Goal: Task Accomplishment & Management: Complete application form

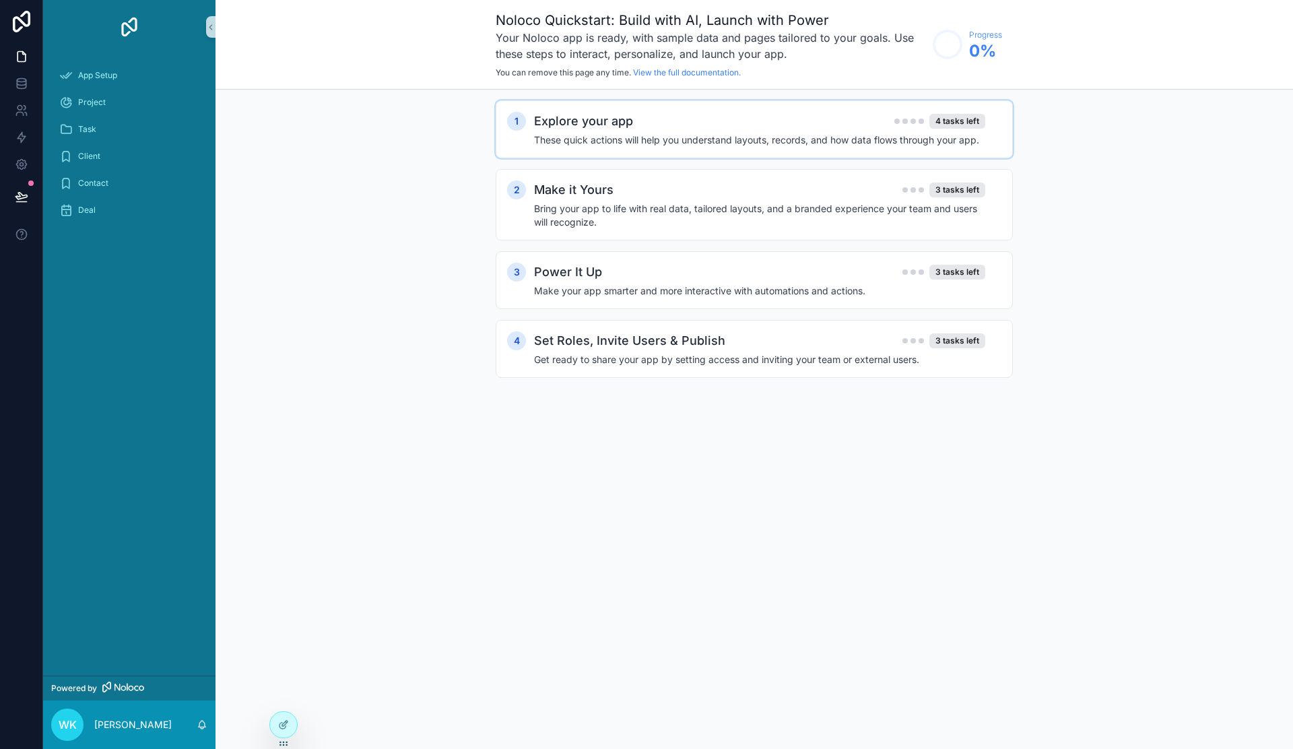
click at [748, 140] on h4 "These quick actions will help you understand layouts, records, and how data flo…" at bounding box center [759, 139] width 451 height 13
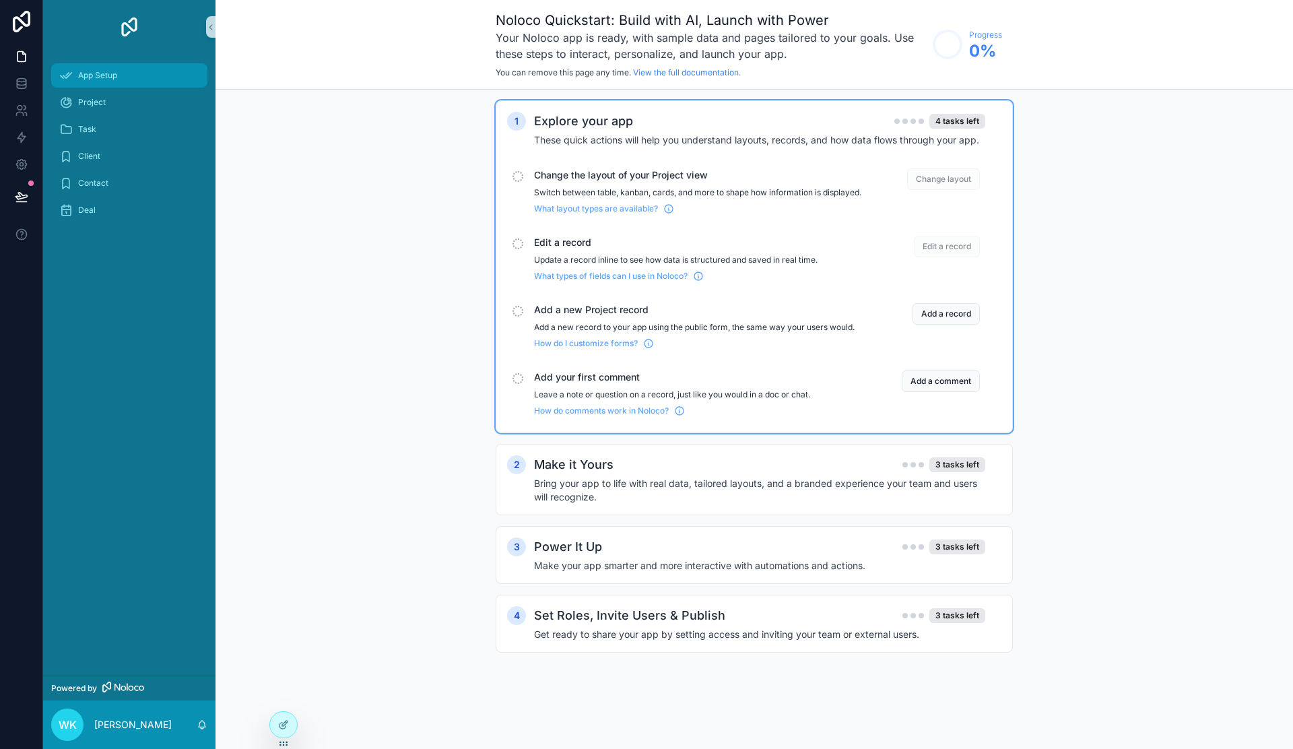
click at [104, 75] on span "App Setup" at bounding box center [97, 75] width 39 height 11
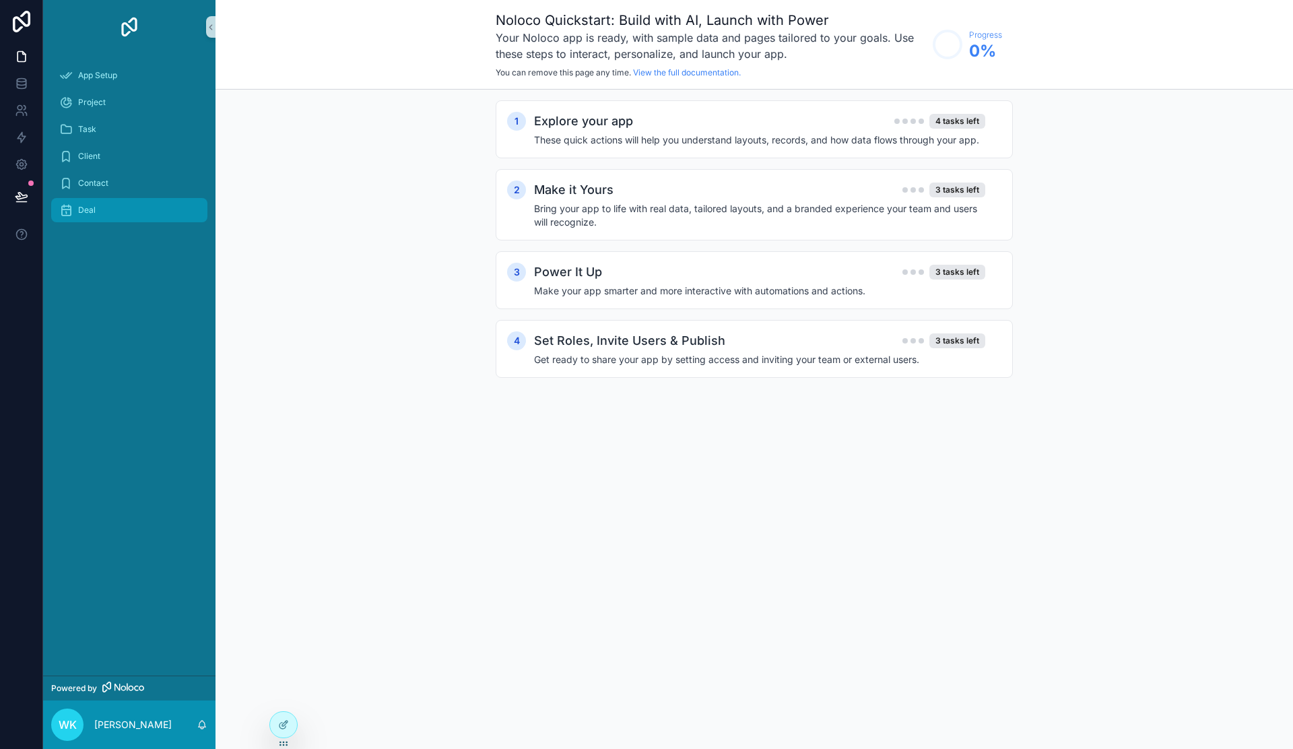
click at [96, 212] on div "Deal" at bounding box center [129, 210] width 140 height 22
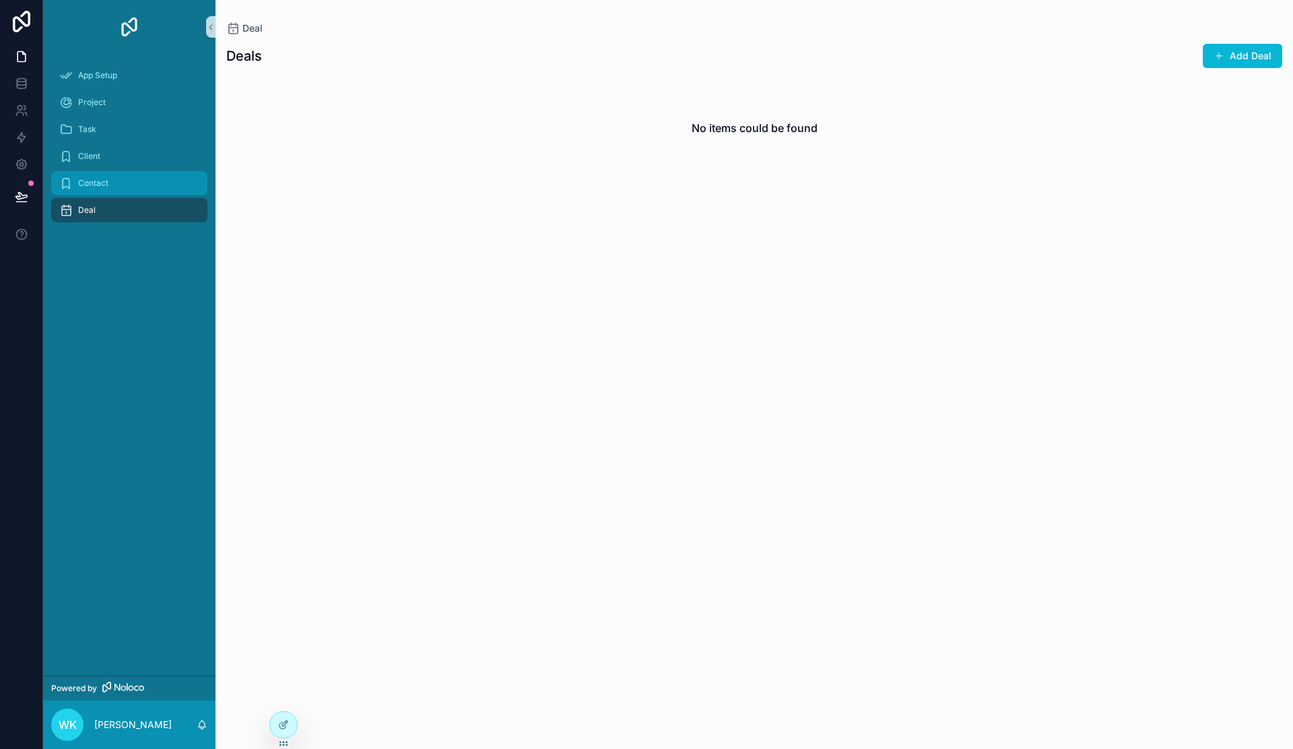
click at [99, 181] on span "Contact" at bounding box center [93, 183] width 30 height 11
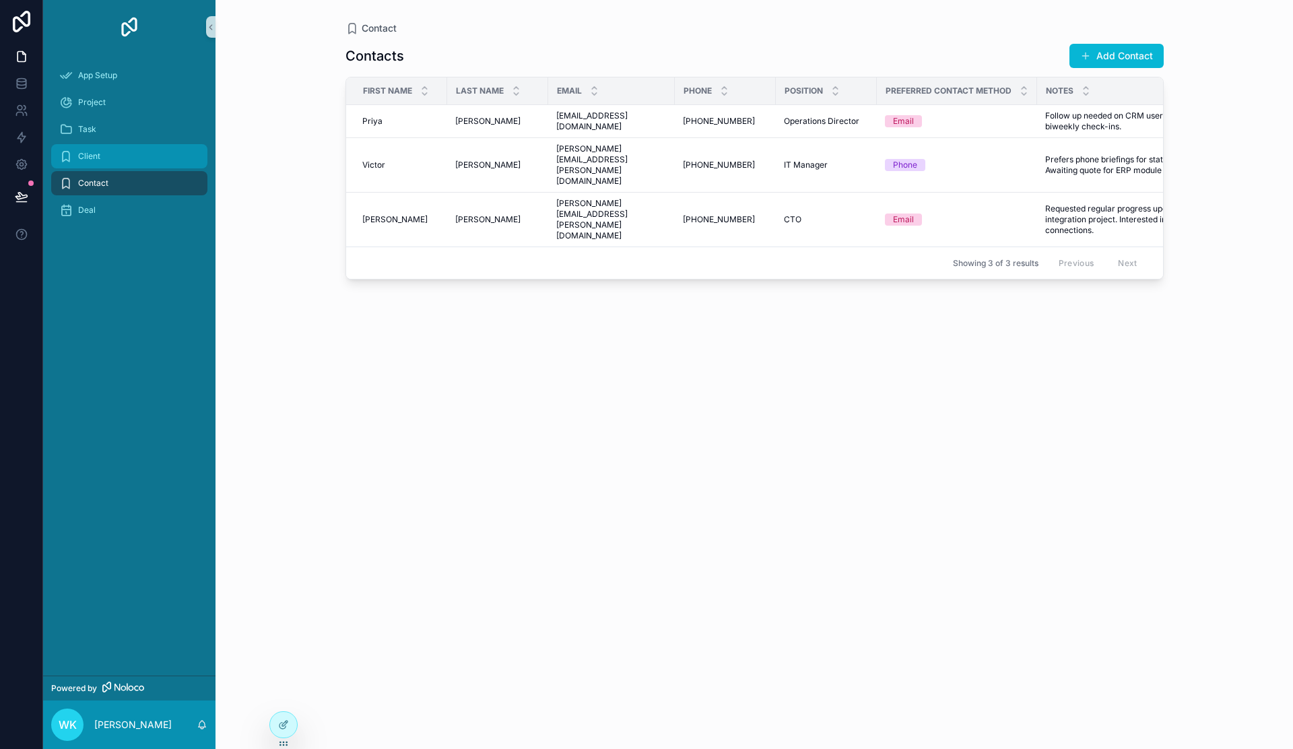
click at [100, 162] on div "Client" at bounding box center [129, 157] width 140 height 22
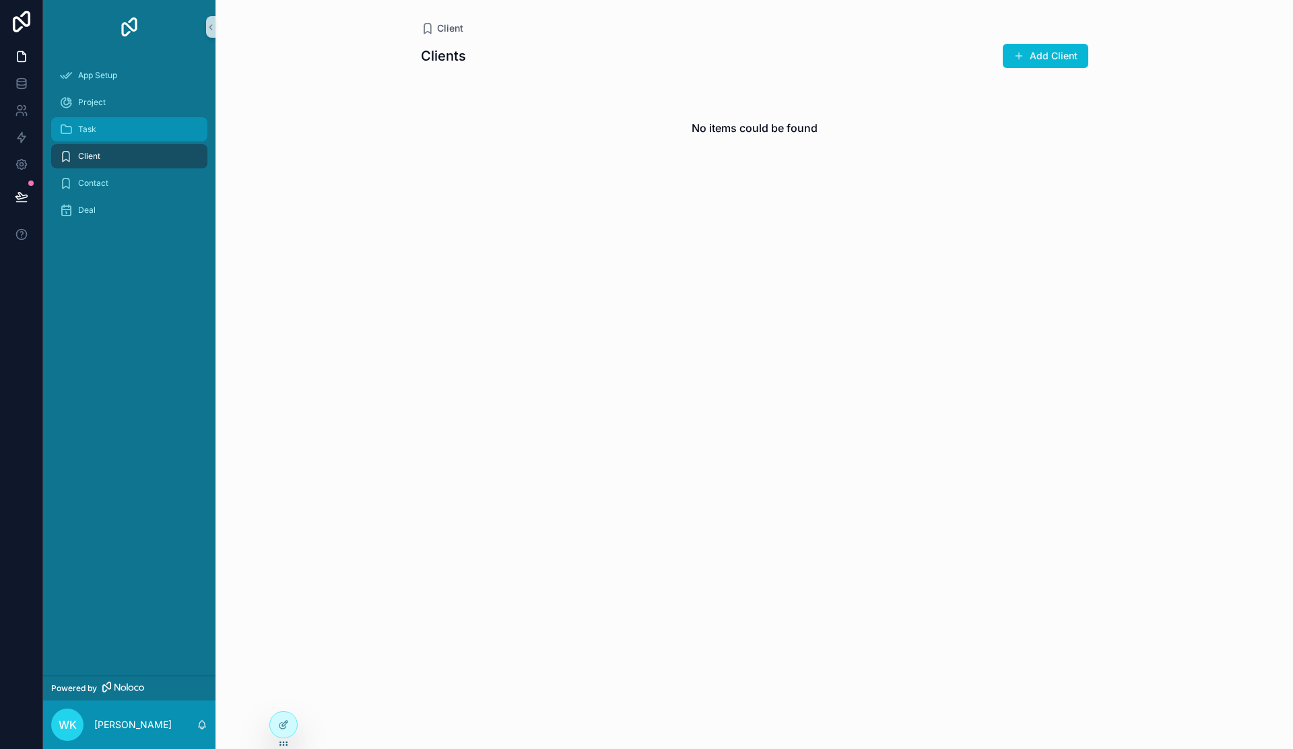
click at [101, 125] on div "Task" at bounding box center [129, 130] width 140 height 22
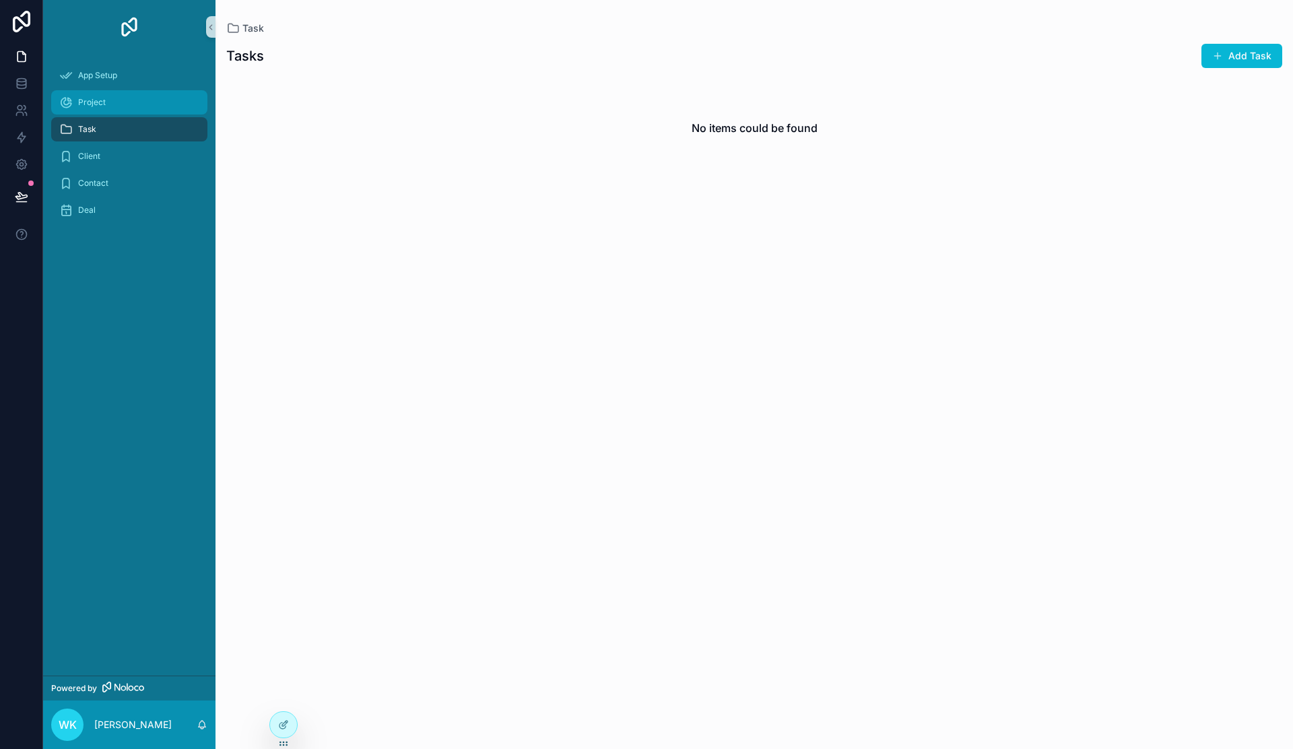
click at [105, 104] on div "Project" at bounding box center [129, 103] width 140 height 22
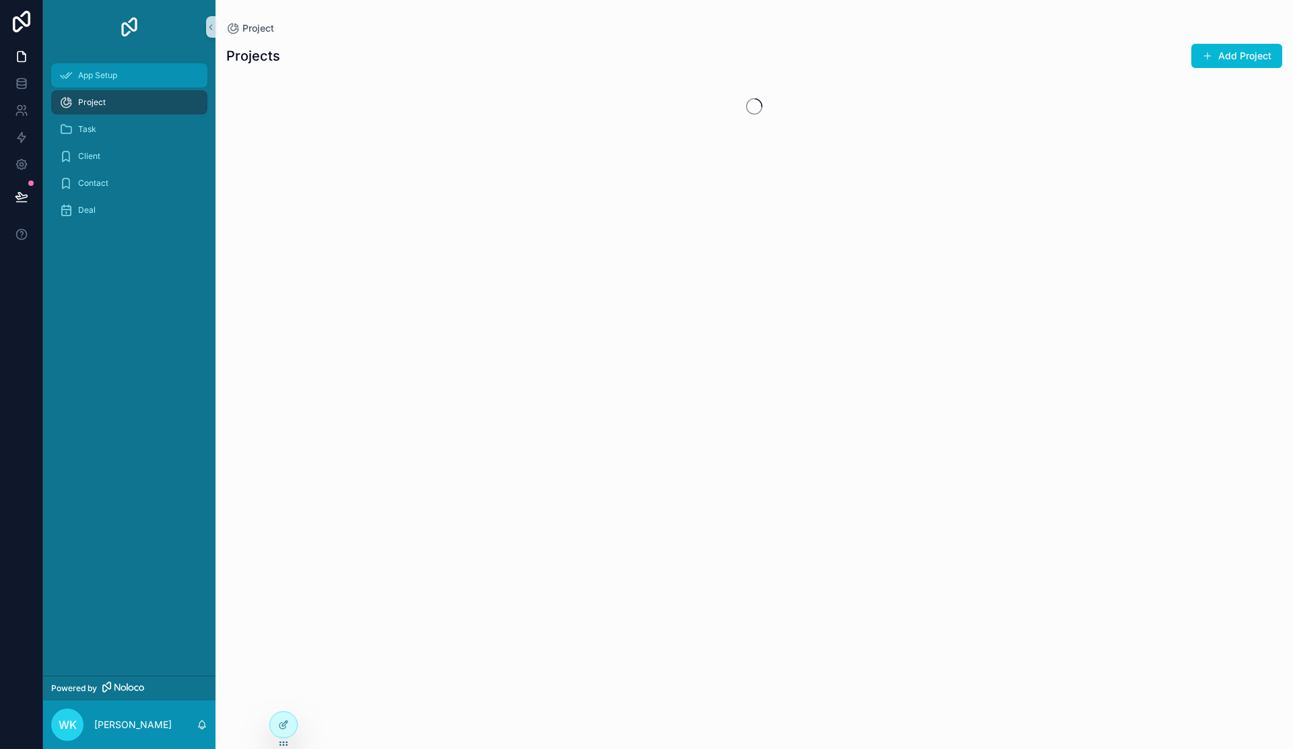
click at [108, 78] on span "App Setup" at bounding box center [97, 75] width 39 height 11
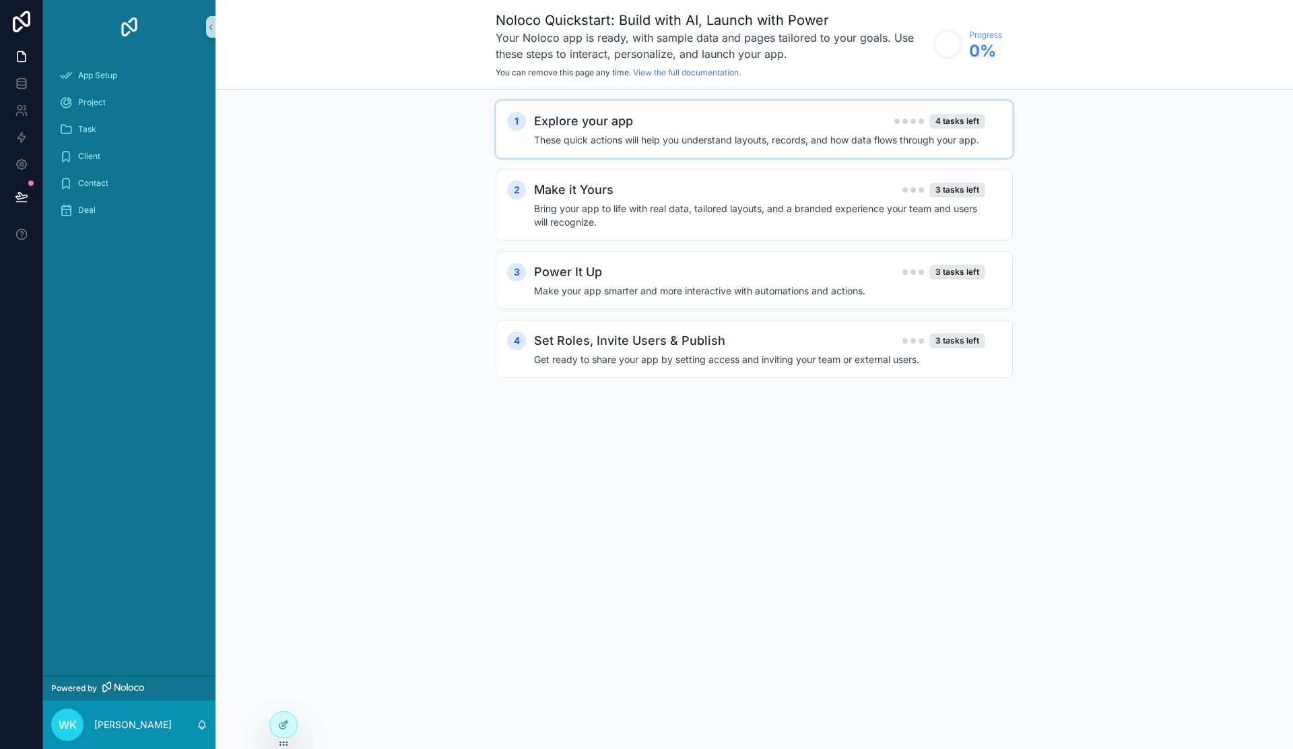
click at [742, 135] on h4 "These quick actions will help you understand layouts, records, and how data flo…" at bounding box center [759, 139] width 451 height 13
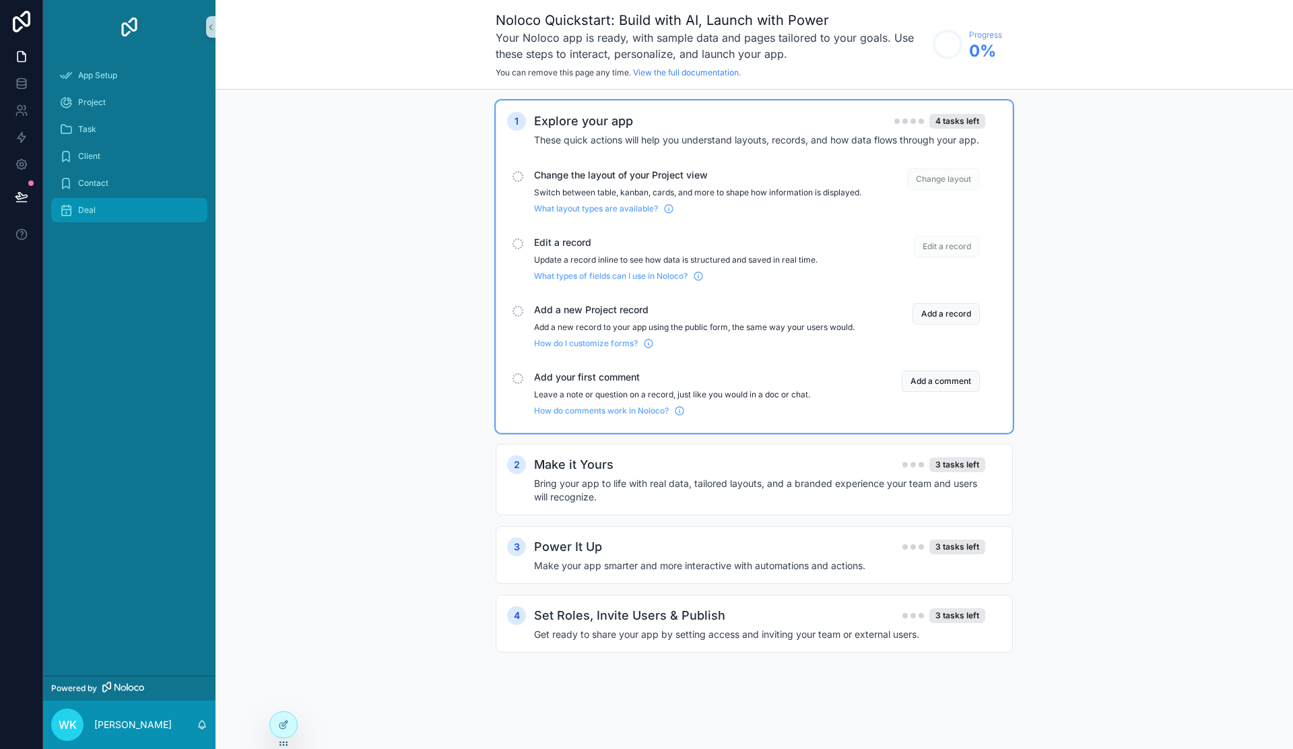
click at [103, 207] on div "Deal" at bounding box center [129, 210] width 140 height 22
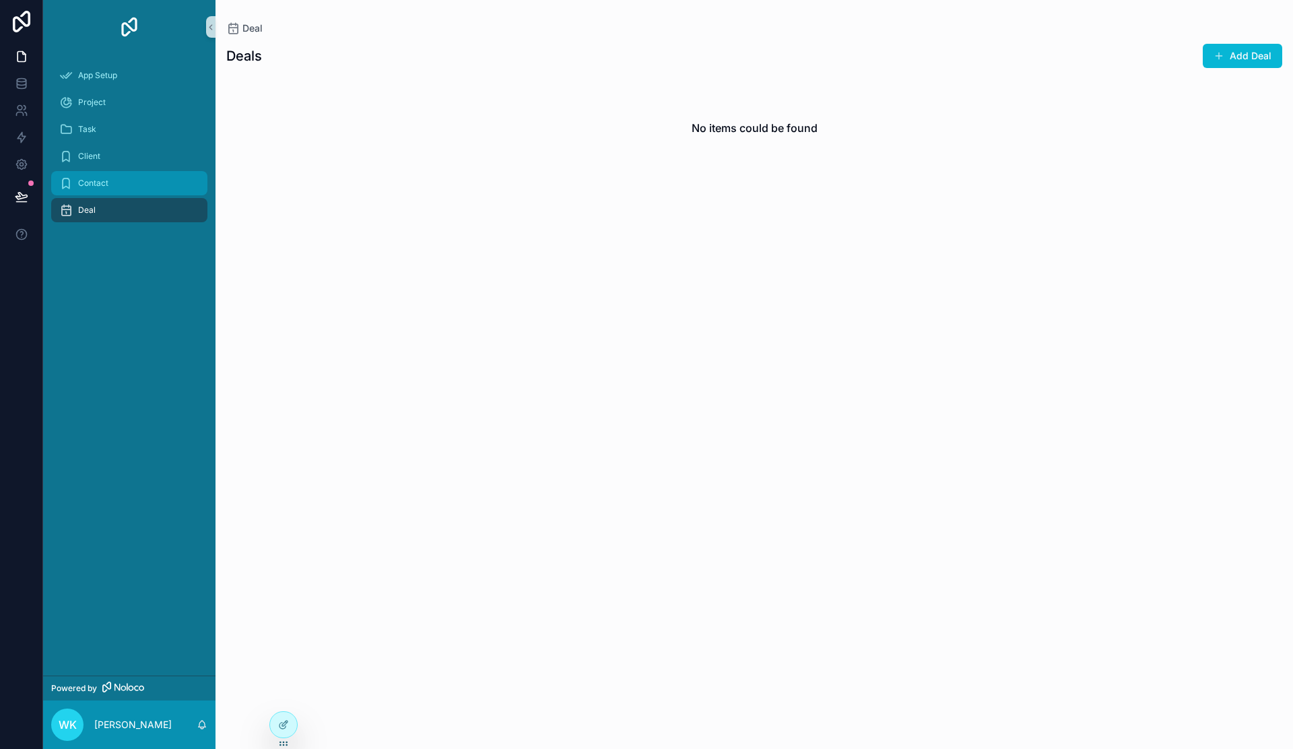
click at [100, 180] on span "Contact" at bounding box center [93, 183] width 30 height 11
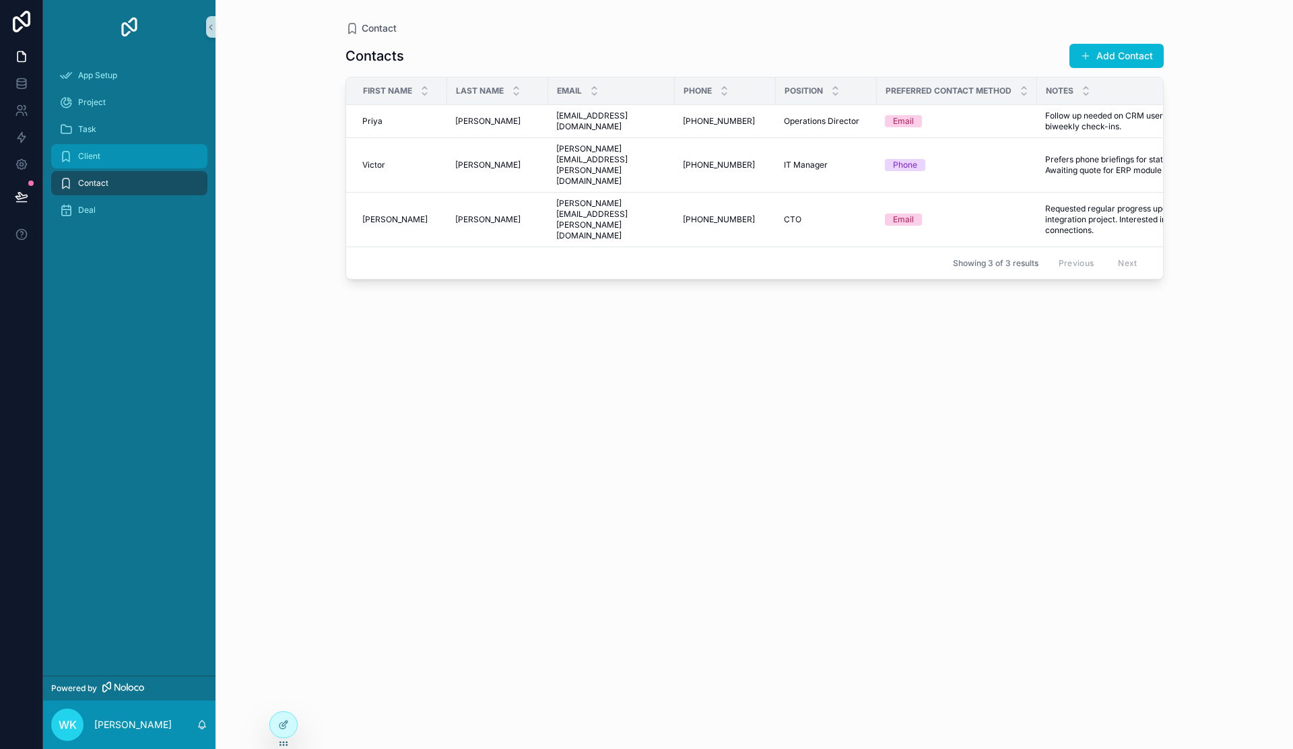
click at [99, 159] on span "Client" at bounding box center [89, 156] width 22 height 11
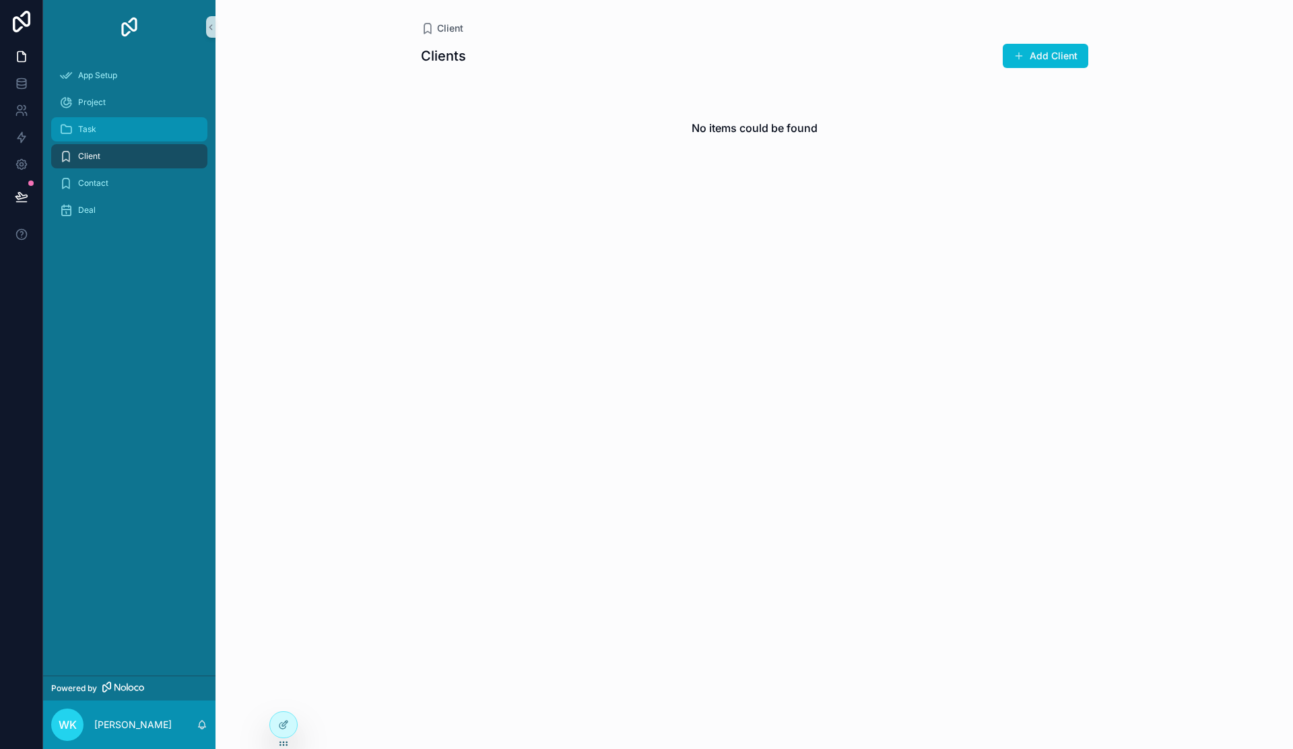
click at [97, 126] on div "Task" at bounding box center [129, 130] width 140 height 22
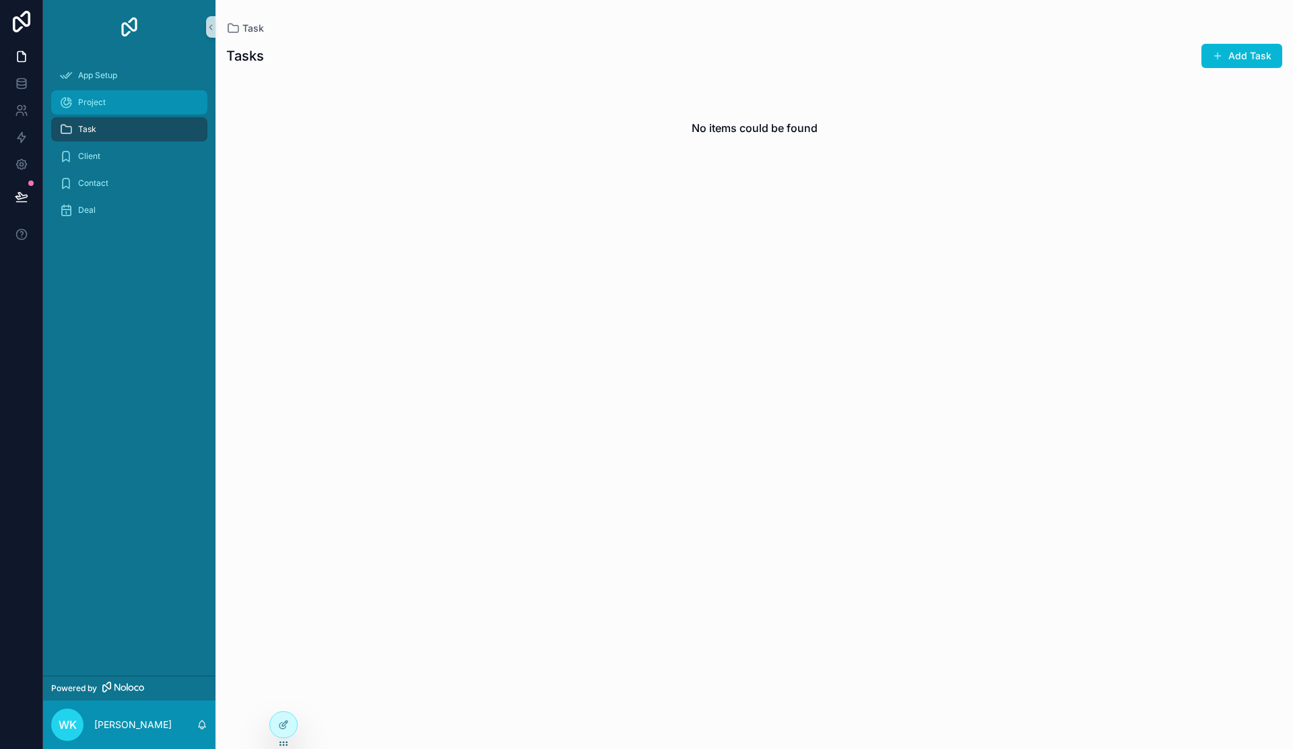
click at [93, 107] on span "Project" at bounding box center [92, 102] width 28 height 11
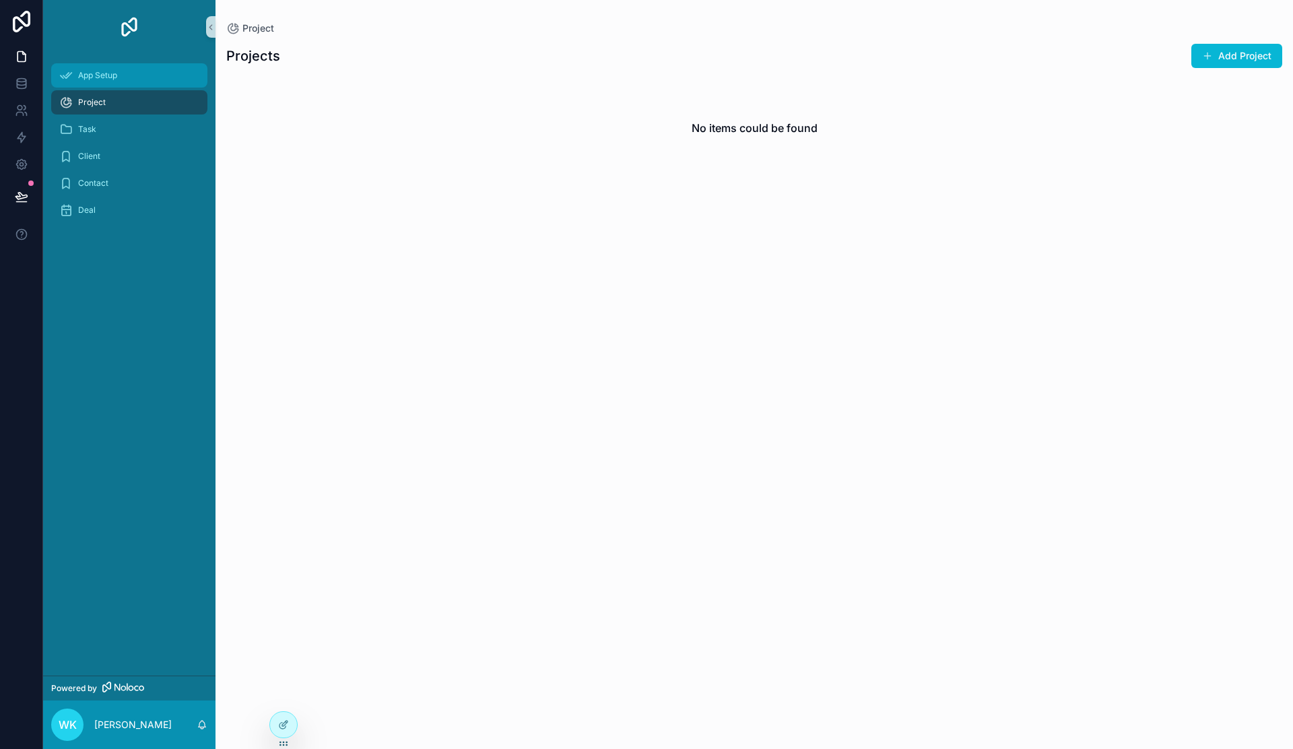
click at [107, 80] on span "App Setup" at bounding box center [97, 75] width 39 height 11
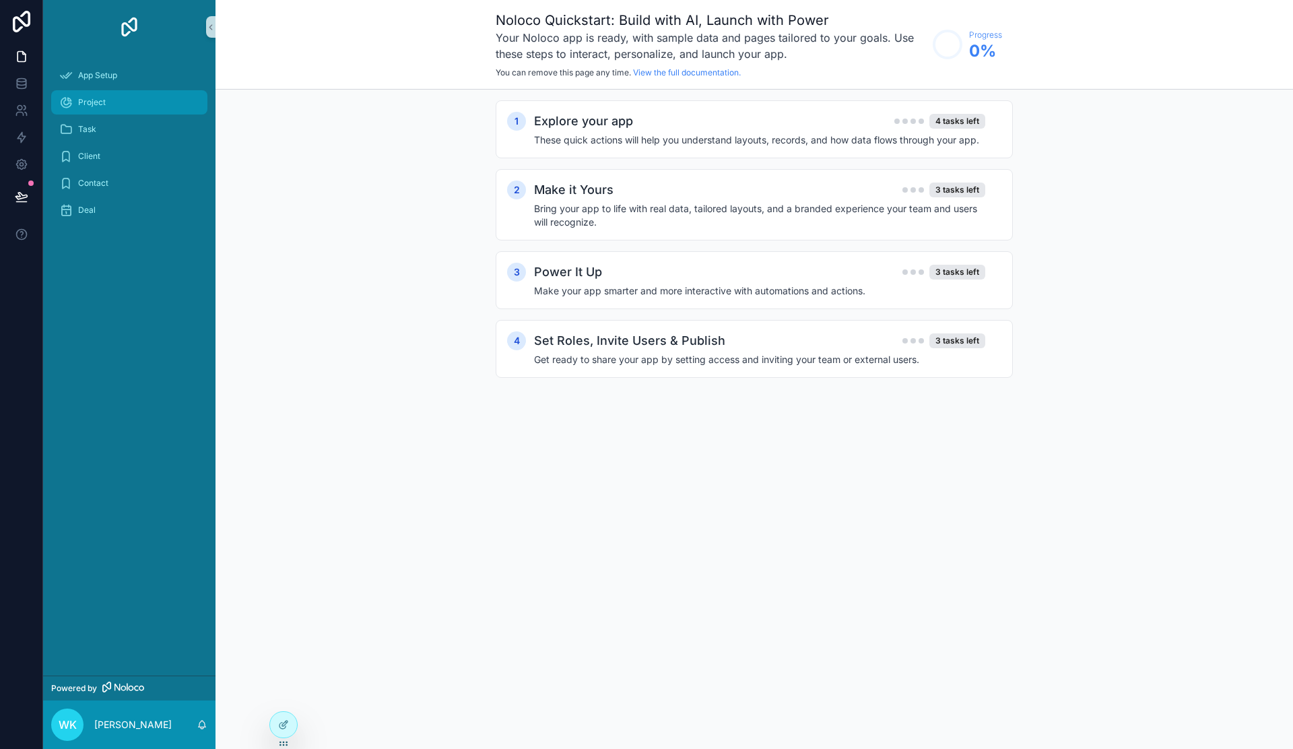
click at [106, 108] on div "Project" at bounding box center [129, 103] width 140 height 22
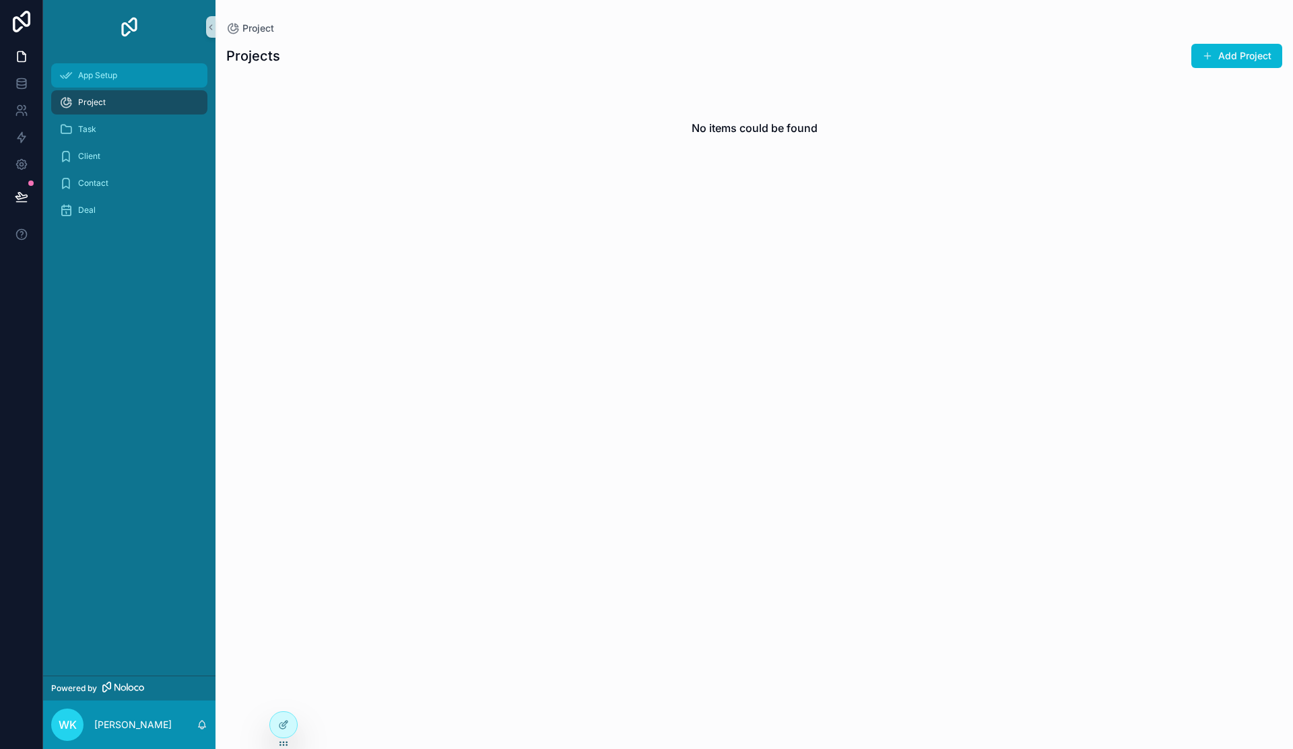
click at [130, 72] on div "App Setup" at bounding box center [129, 76] width 140 height 22
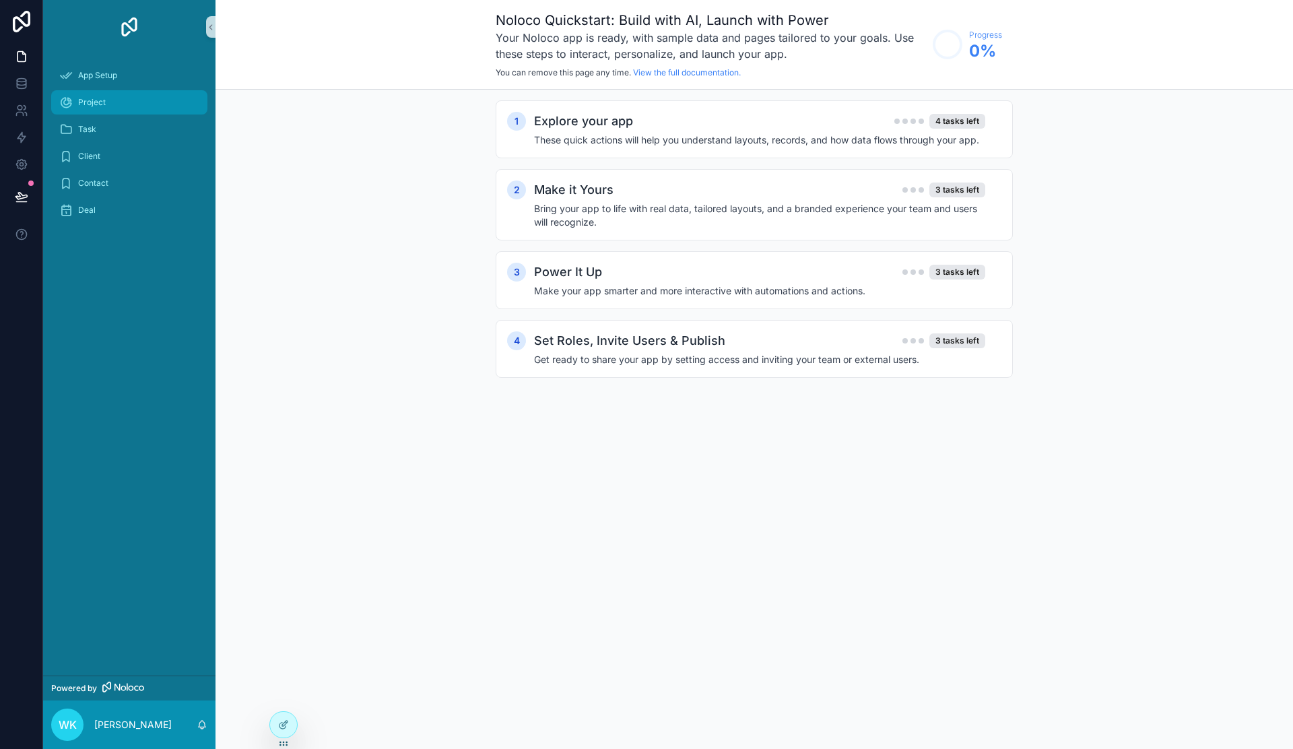
click at [108, 105] on div "Project" at bounding box center [129, 103] width 140 height 22
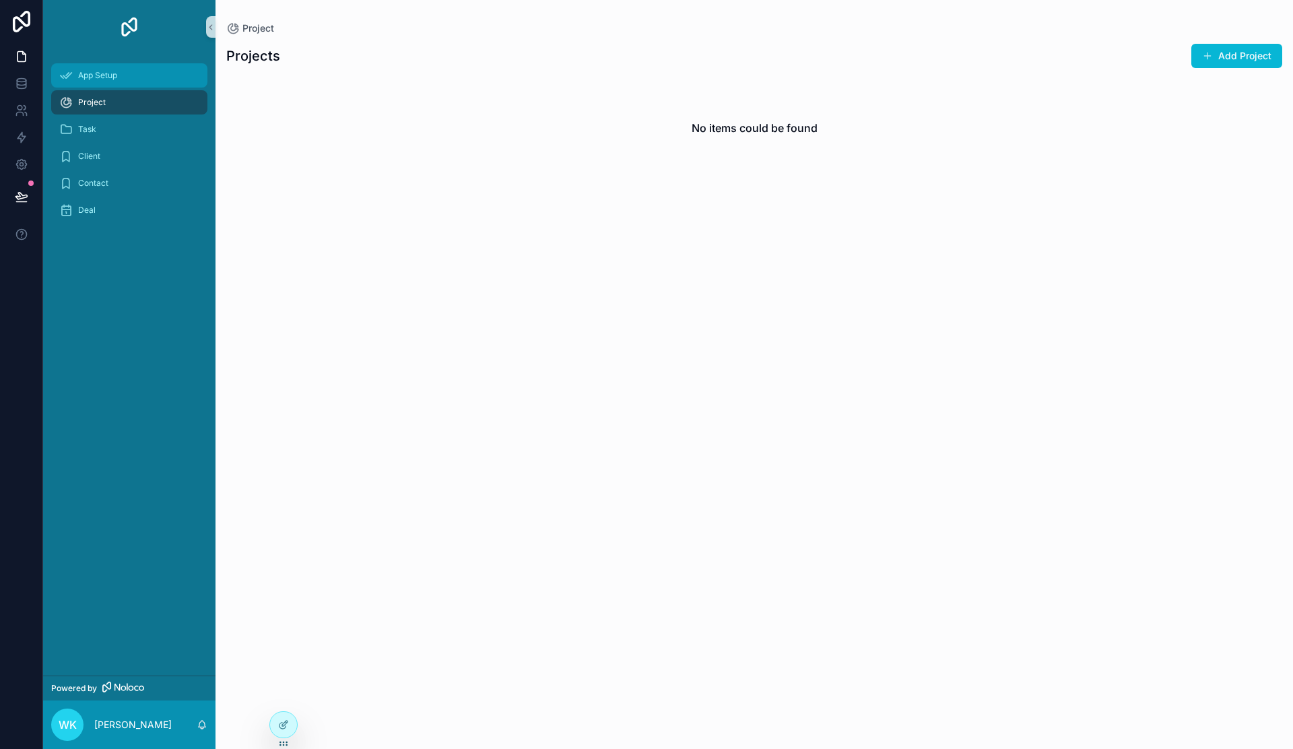
click at [137, 73] on div "App Setup" at bounding box center [129, 76] width 140 height 22
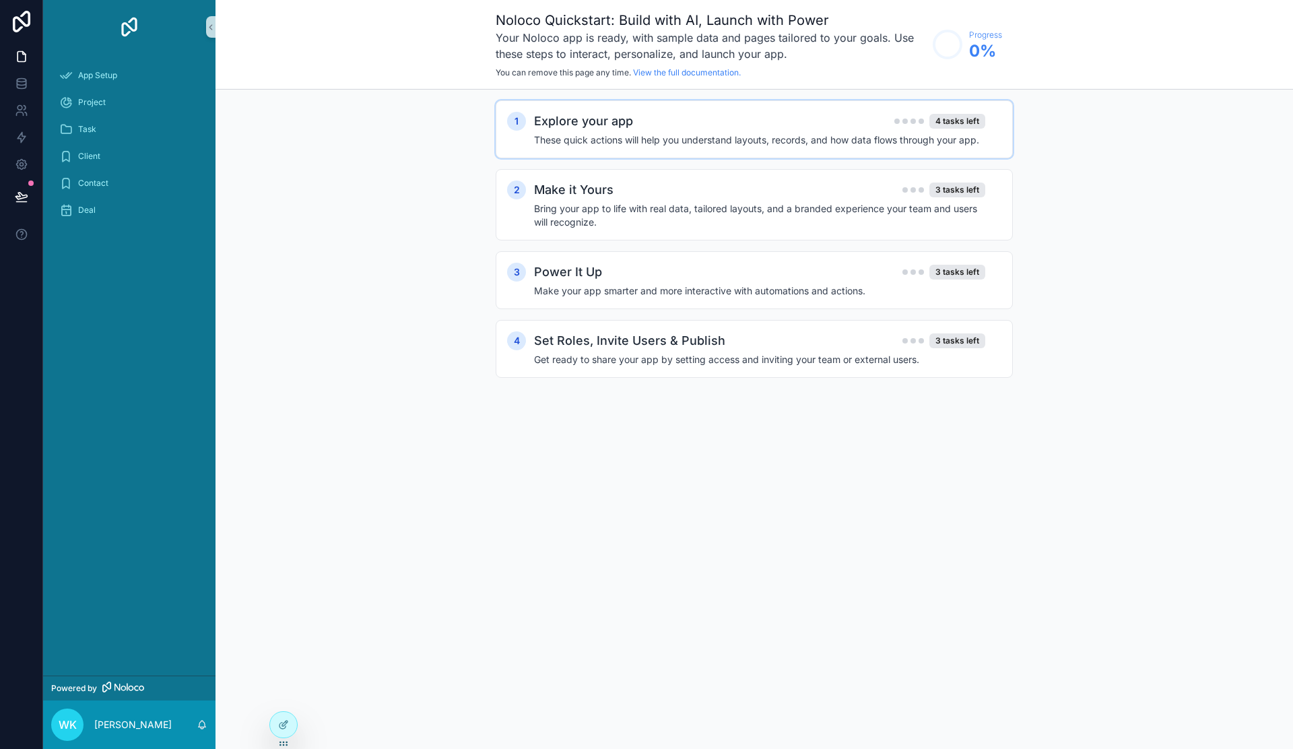
click at [849, 129] on div "Explore your app 4 tasks left" at bounding box center [759, 121] width 451 height 19
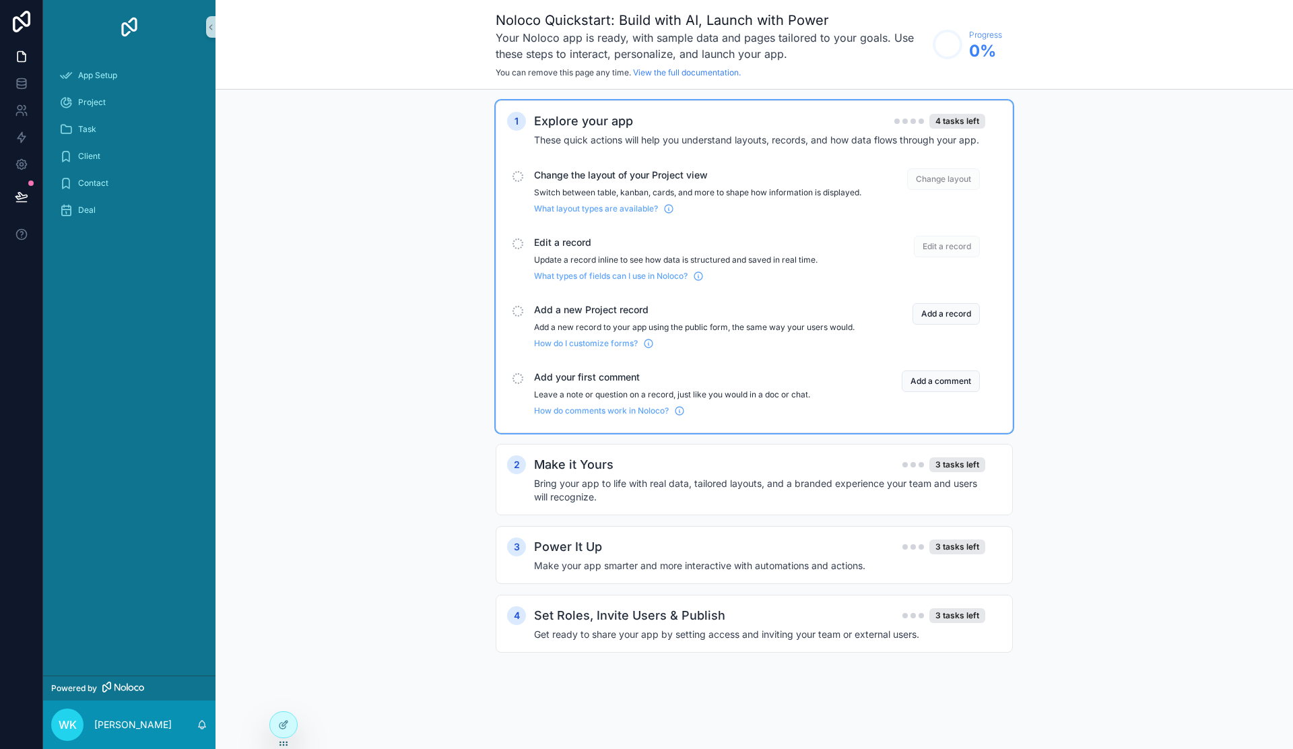
click at [591, 181] on span "Change the layout of your Project view" at bounding box center [697, 174] width 327 height 13
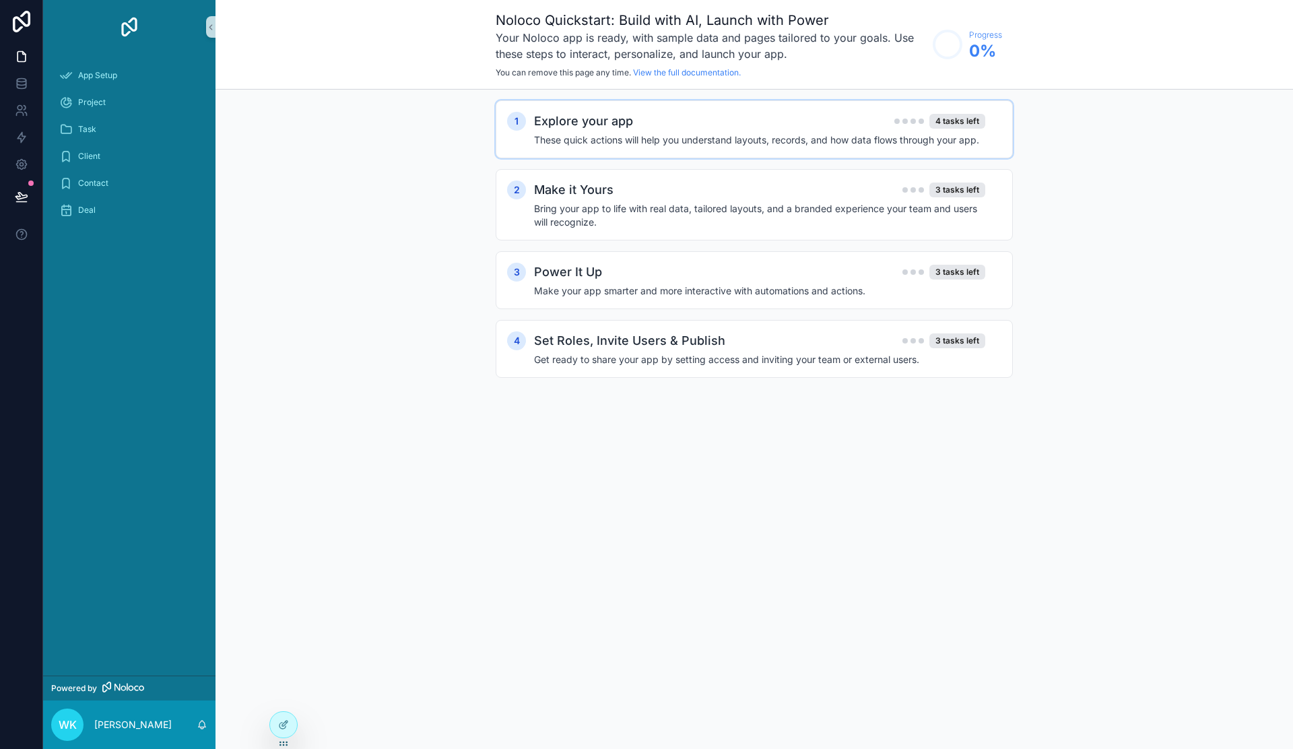
click at [631, 109] on div "1 Explore your app 4 tasks left These quick actions will help you understand la…" at bounding box center [754, 129] width 517 height 58
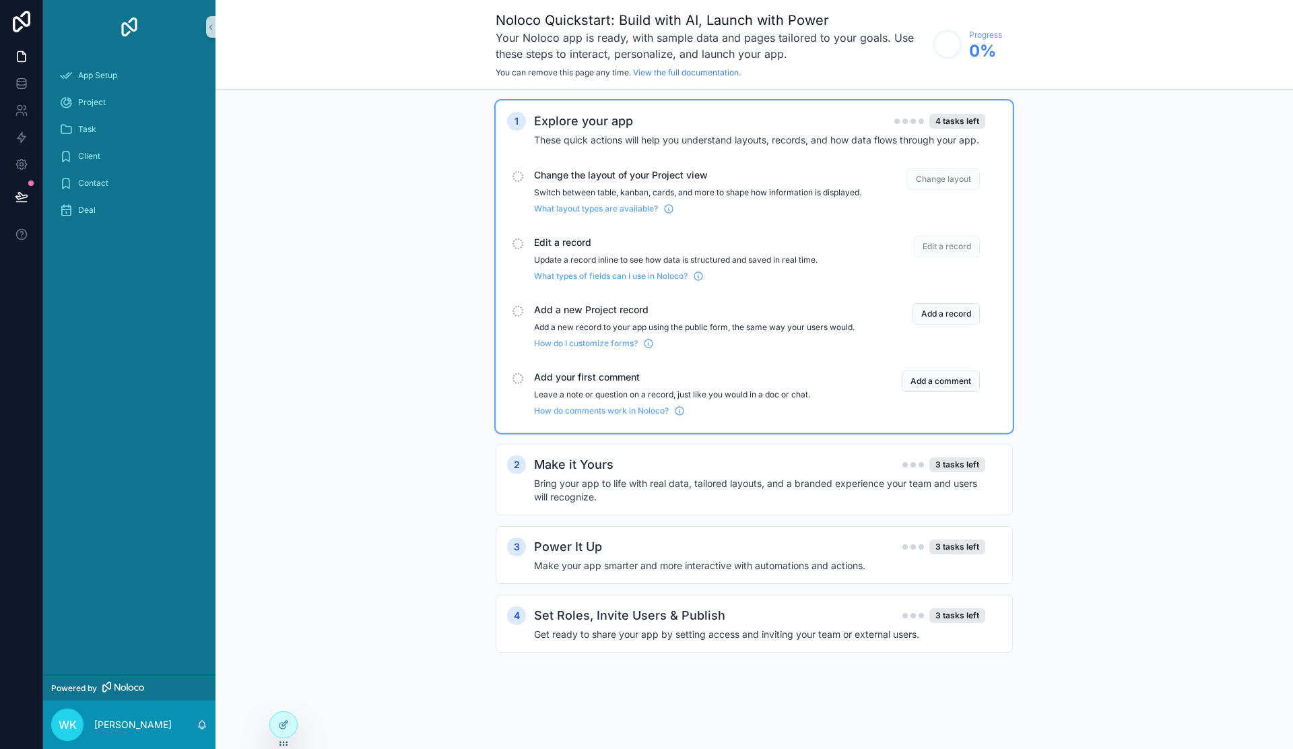
click at [518, 181] on div "scrollable content" at bounding box center [518, 176] width 11 height 11
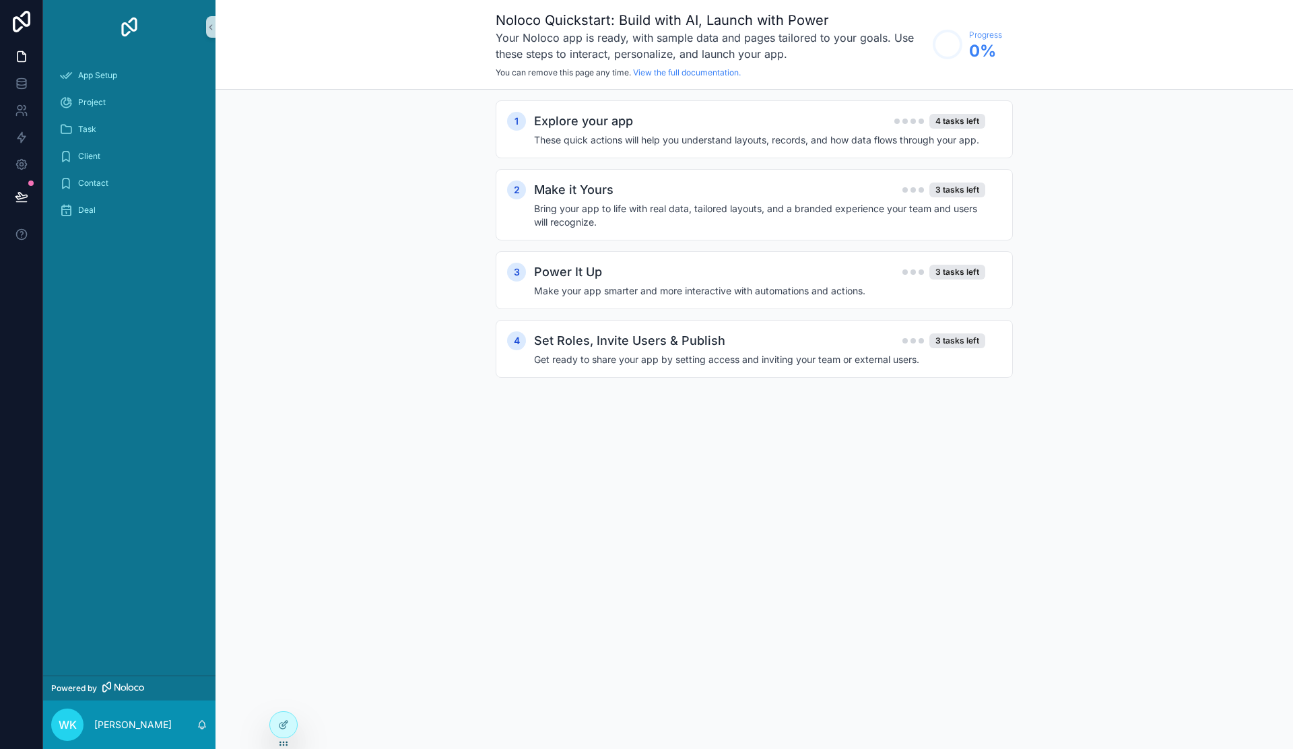
click at [613, 131] on div "Explore your app 4 tasks left These quick actions will help you understand layo…" at bounding box center [768, 129] width 468 height 35
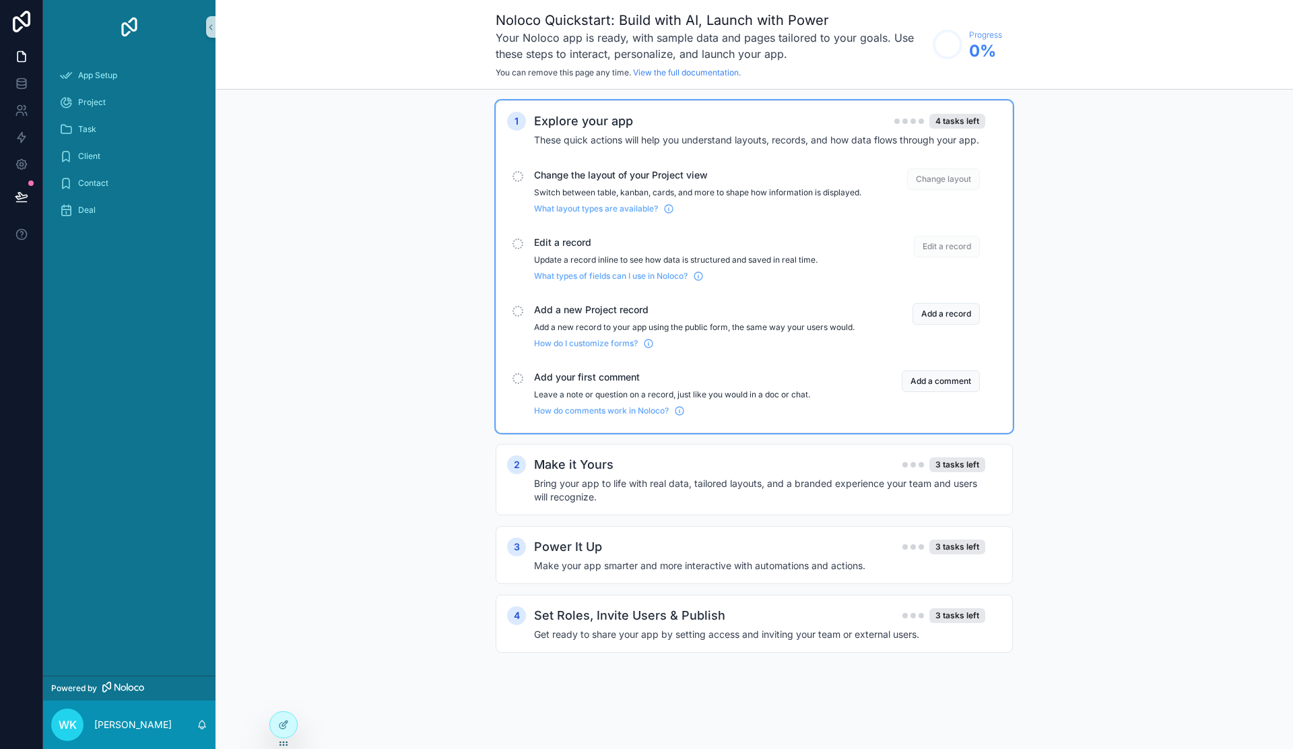
click at [948, 172] on span "Change layout" at bounding box center [943, 179] width 73 height 22
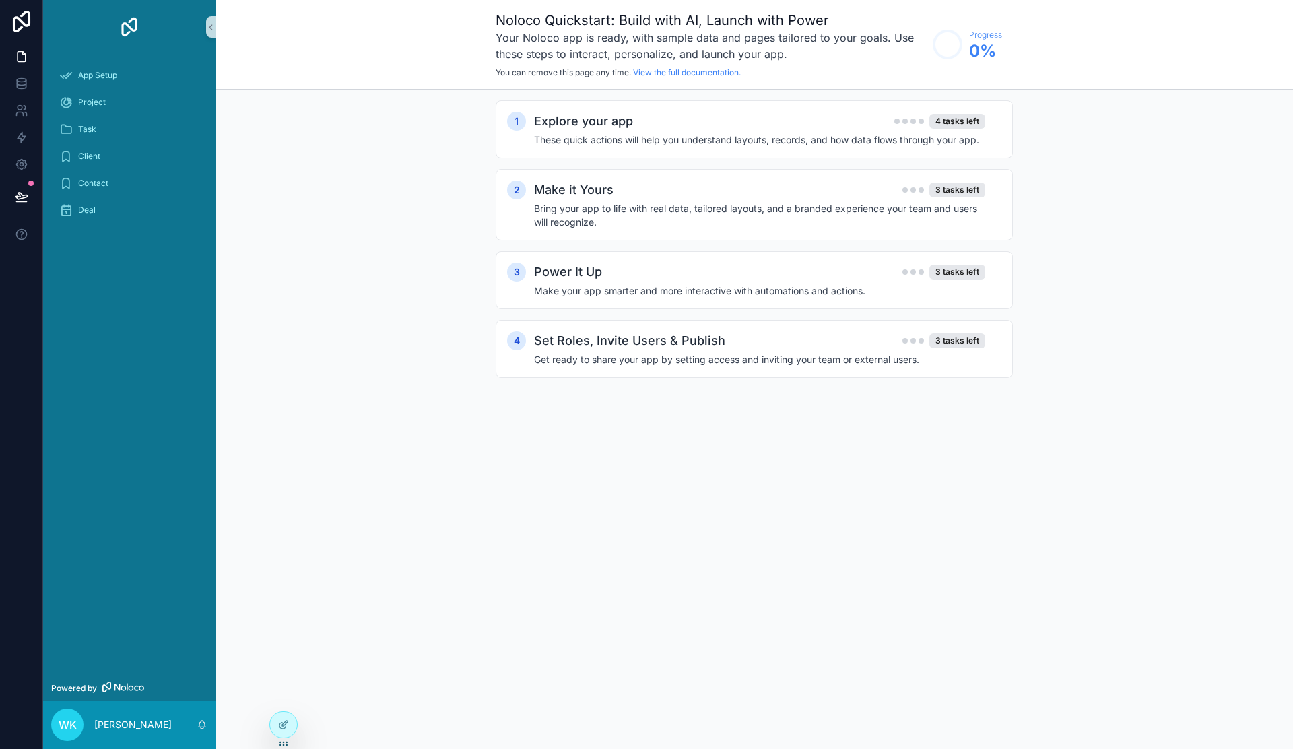
click at [870, 140] on h4 "These quick actions will help you understand layouts, records, and how data flo…" at bounding box center [759, 139] width 451 height 13
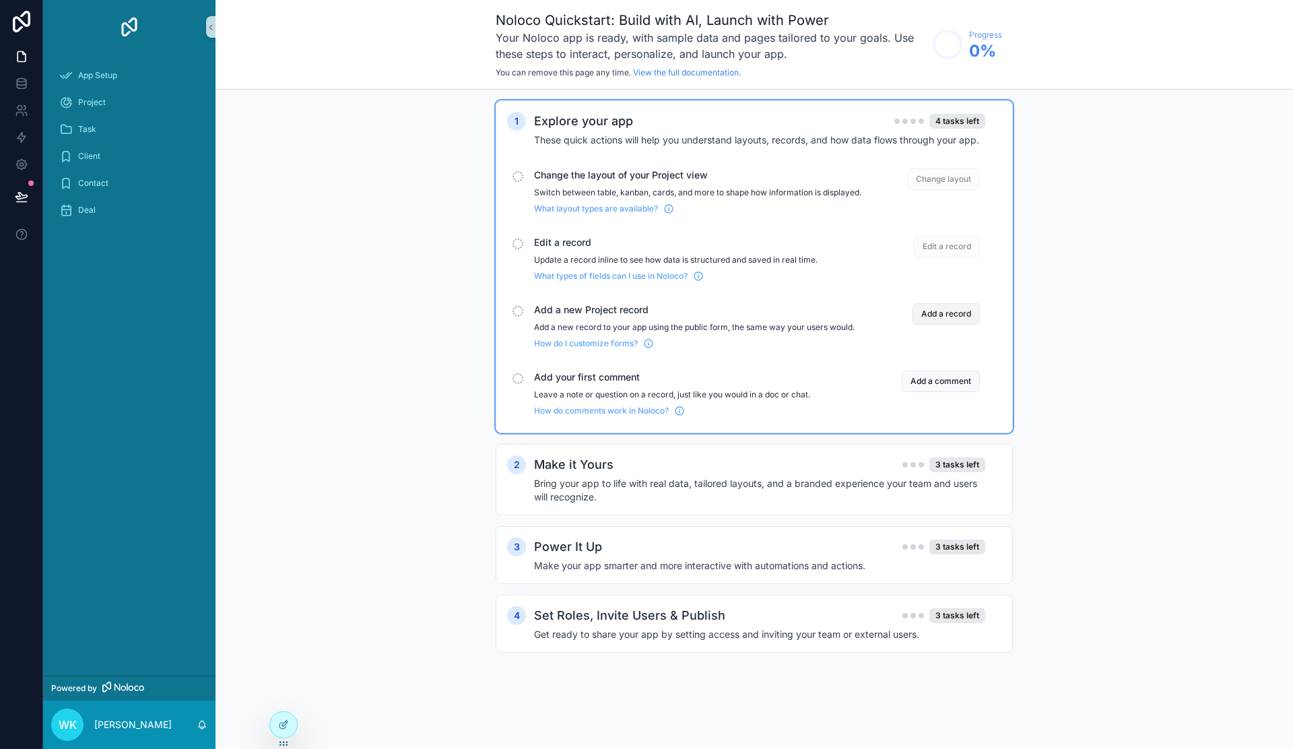
click at [943, 325] on button "Add a record" at bounding box center [946, 314] width 67 height 22
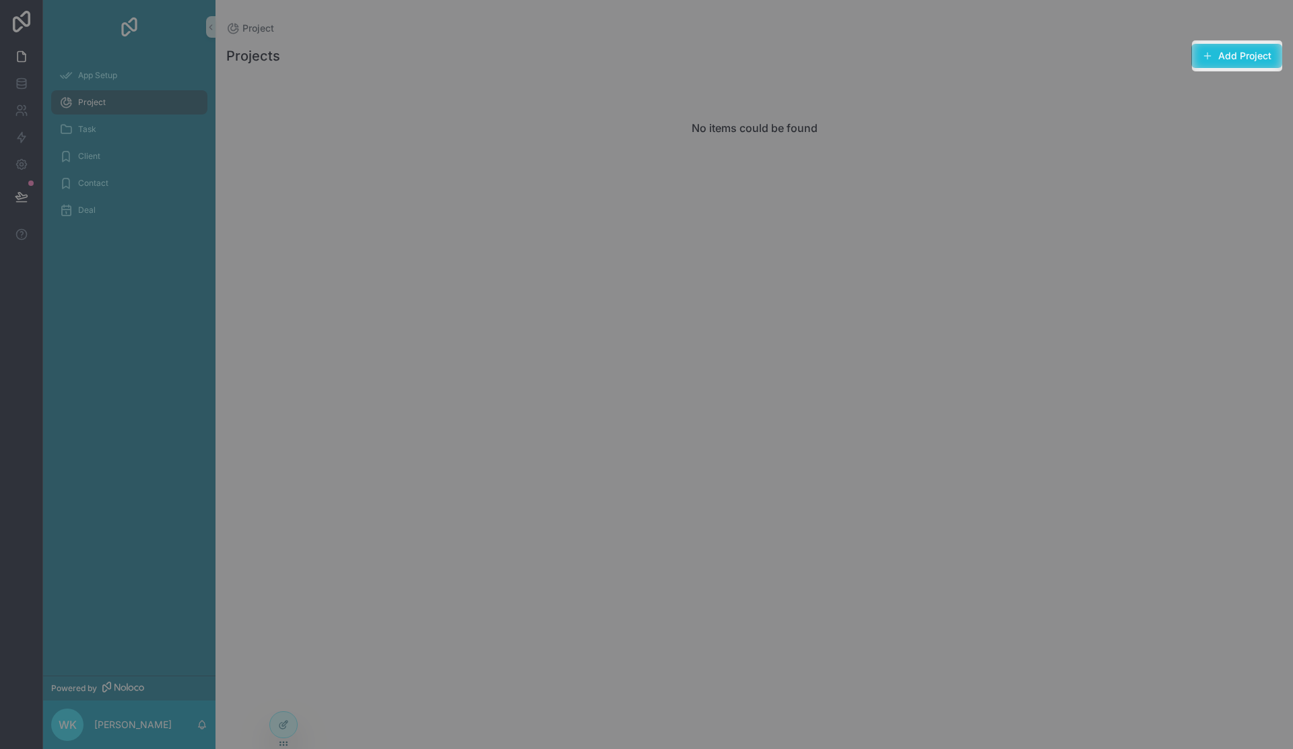
click at [1225, 60] on button "Add Project" at bounding box center [1237, 56] width 91 height 24
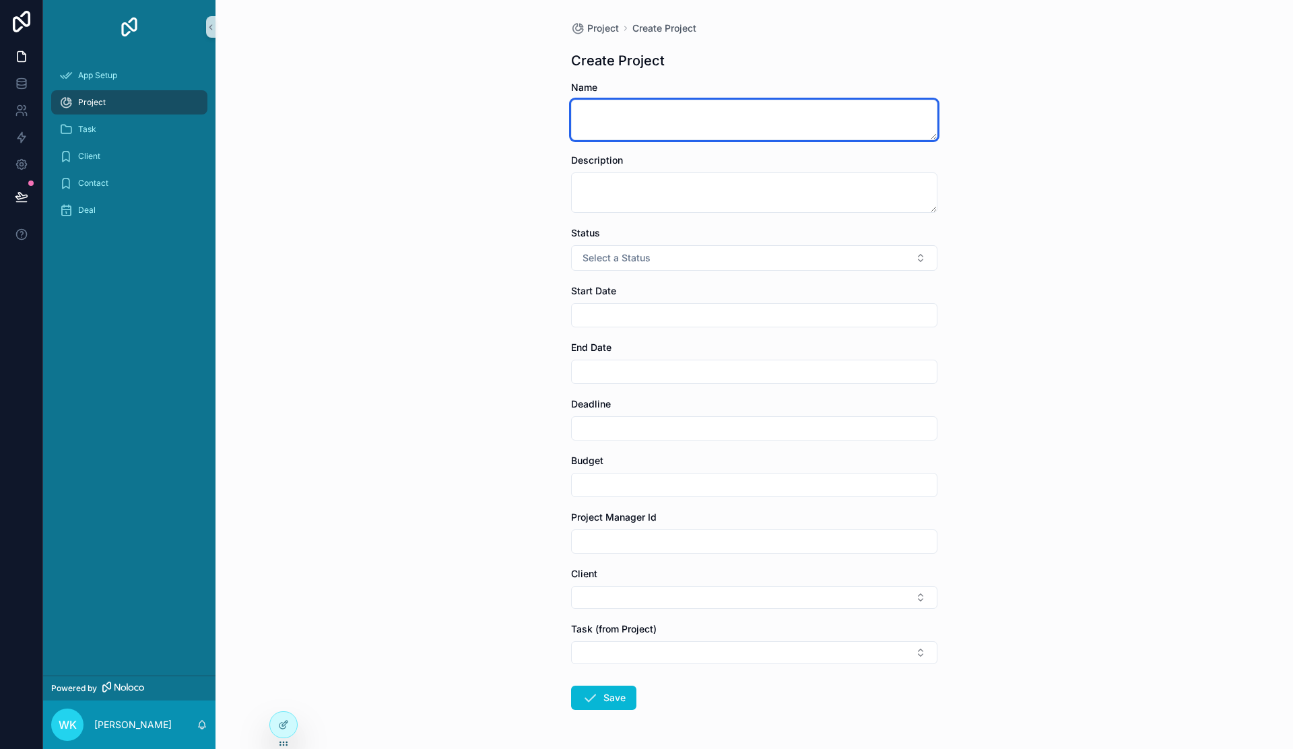
click at [681, 134] on textarea "scrollable content" at bounding box center [754, 120] width 366 height 40
type textarea "****"
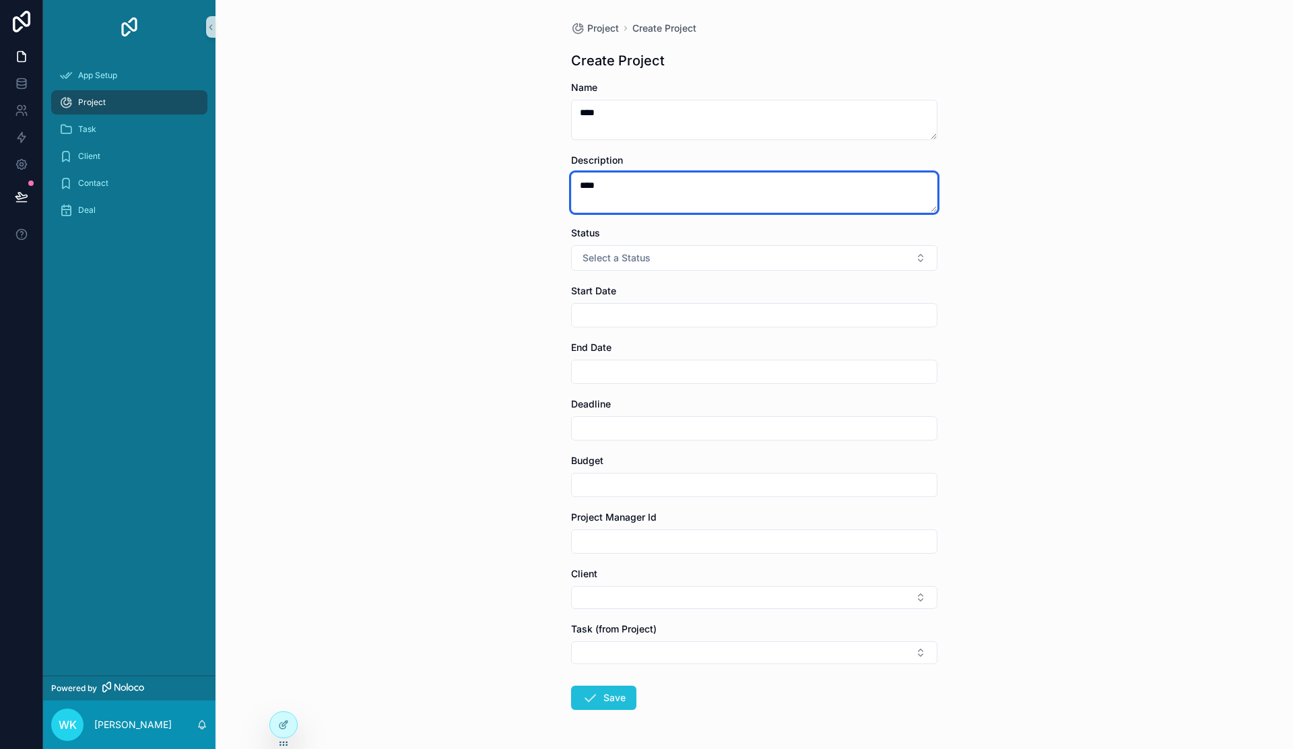
type textarea "****"
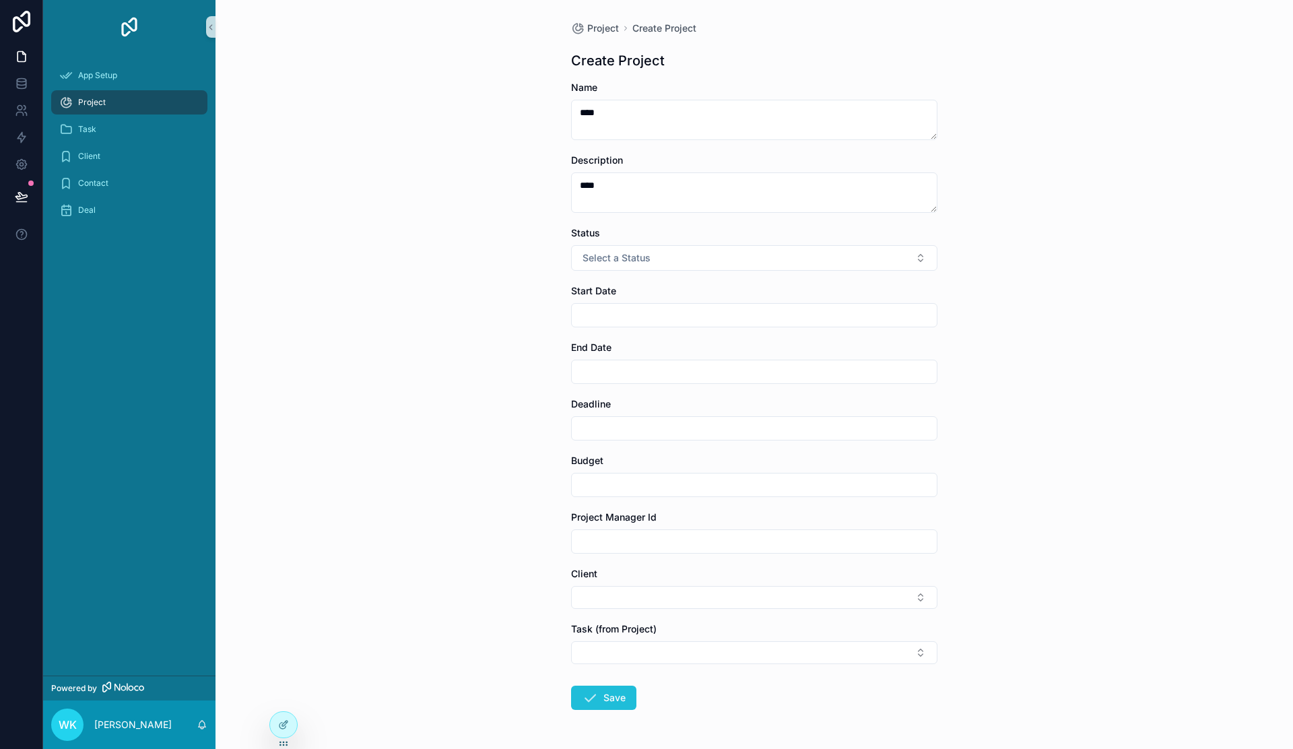
click at [605, 688] on button "Save" at bounding box center [603, 698] width 65 height 24
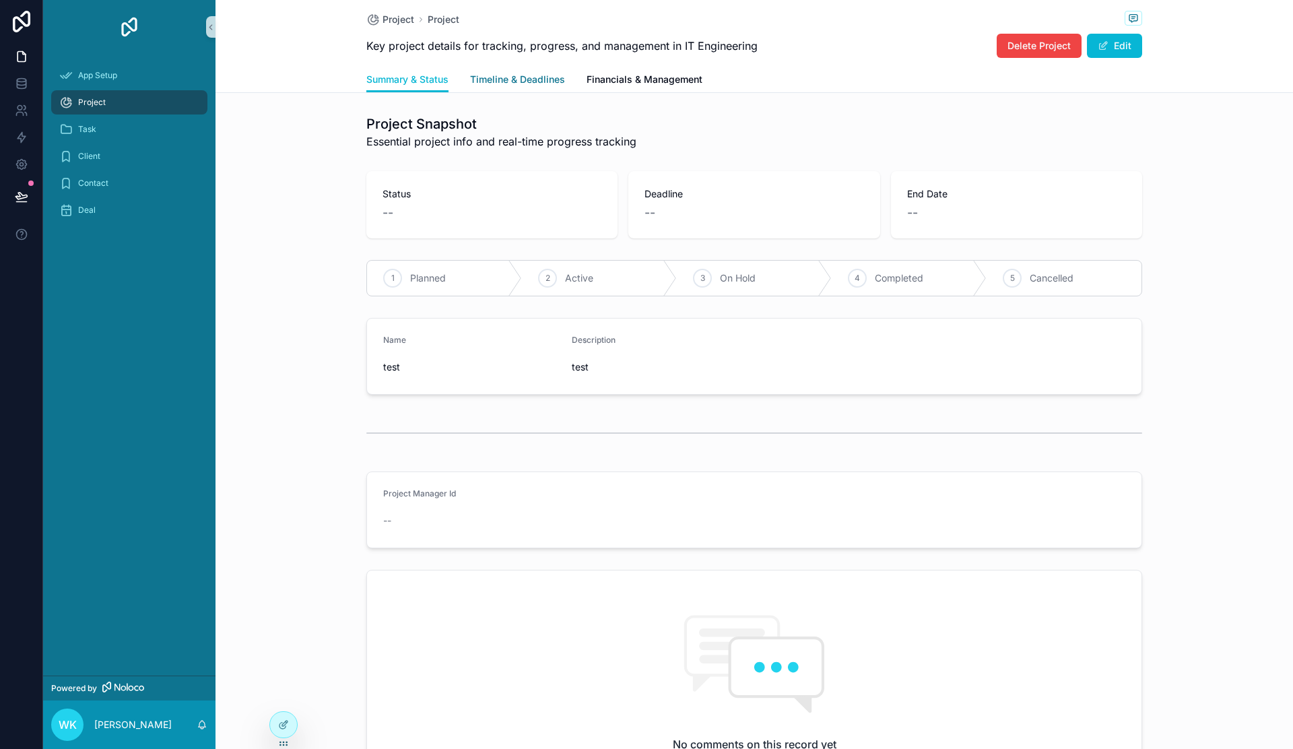
click at [517, 79] on span "Timeline & Deadlines" at bounding box center [517, 79] width 95 height 13
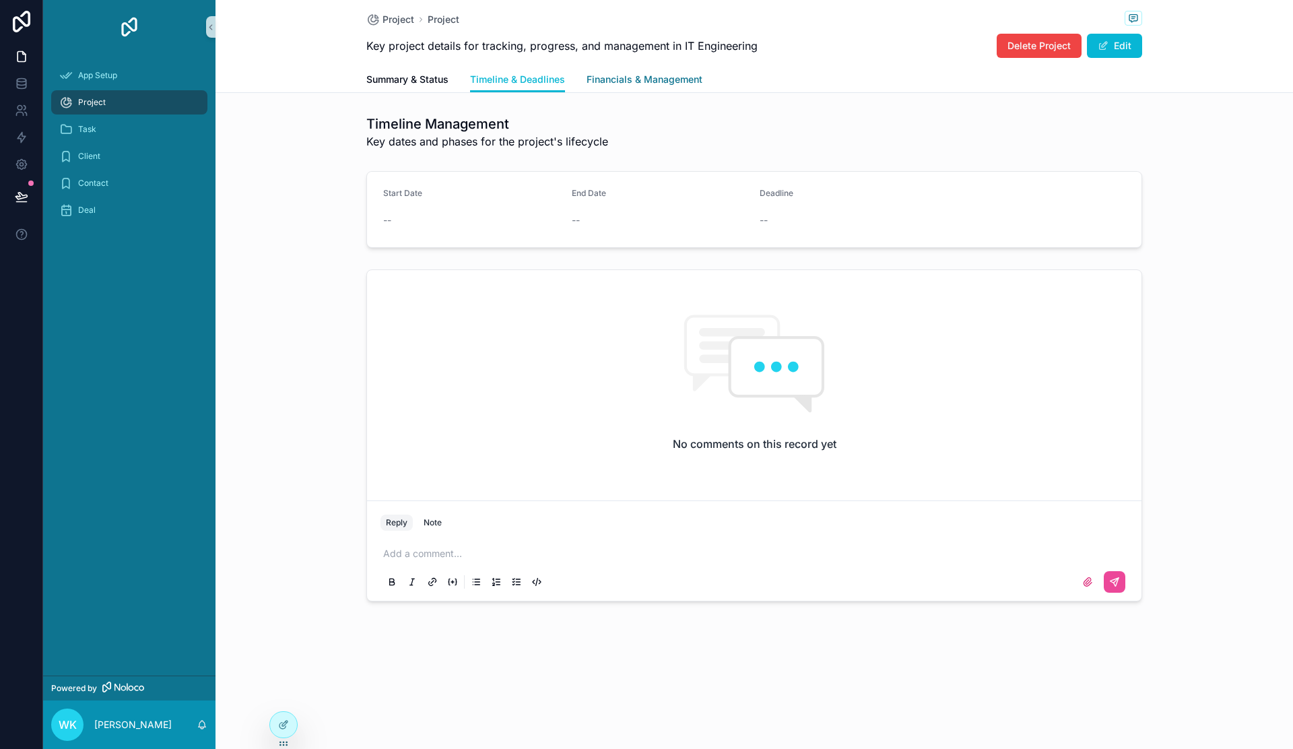
click at [692, 77] on span "Financials & Management" at bounding box center [645, 79] width 116 height 13
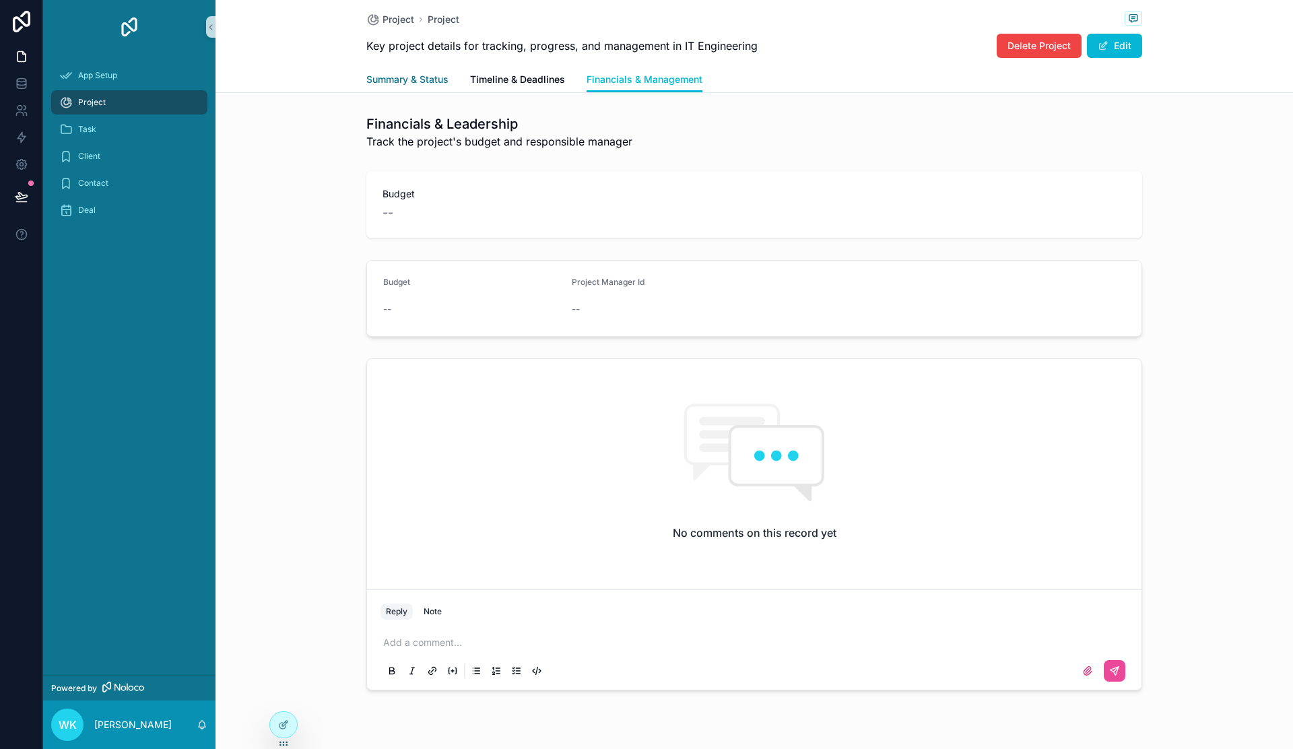
click at [401, 79] on span "Summary & Status" at bounding box center [407, 79] width 82 height 13
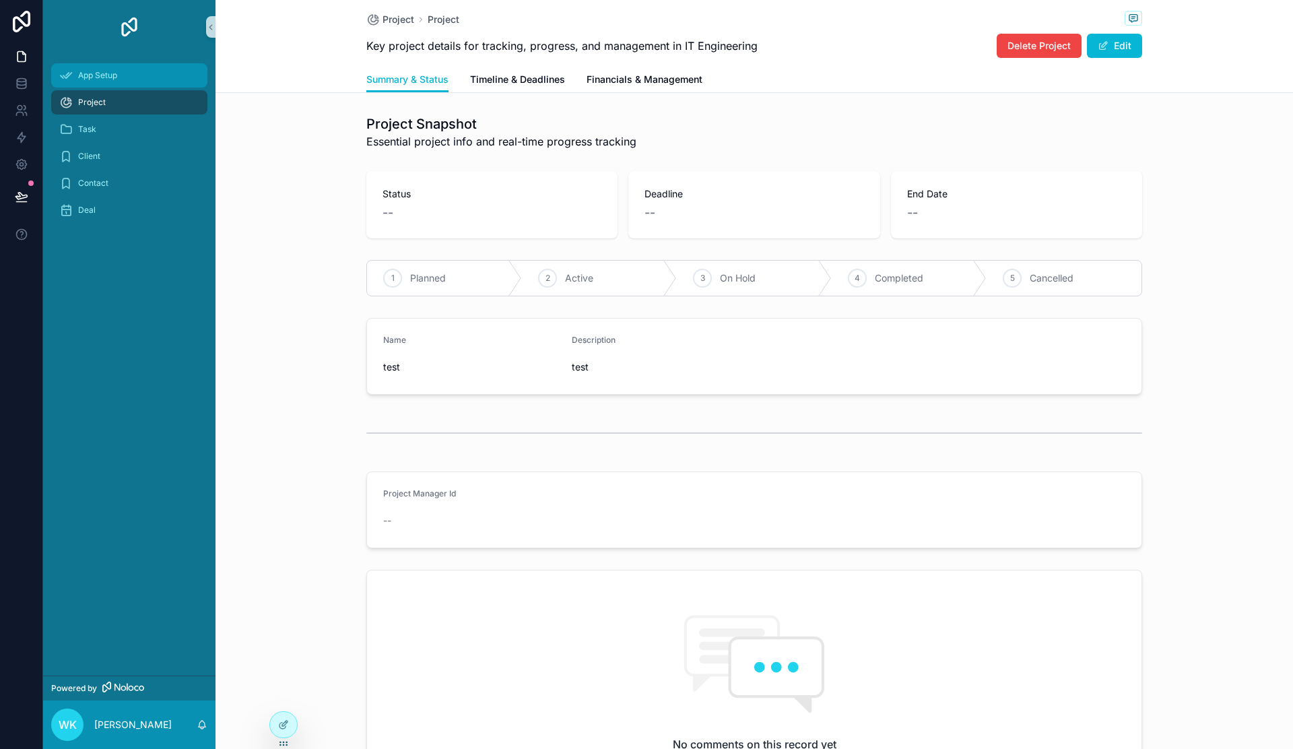
click at [108, 81] on div "App Setup" at bounding box center [129, 76] width 140 height 22
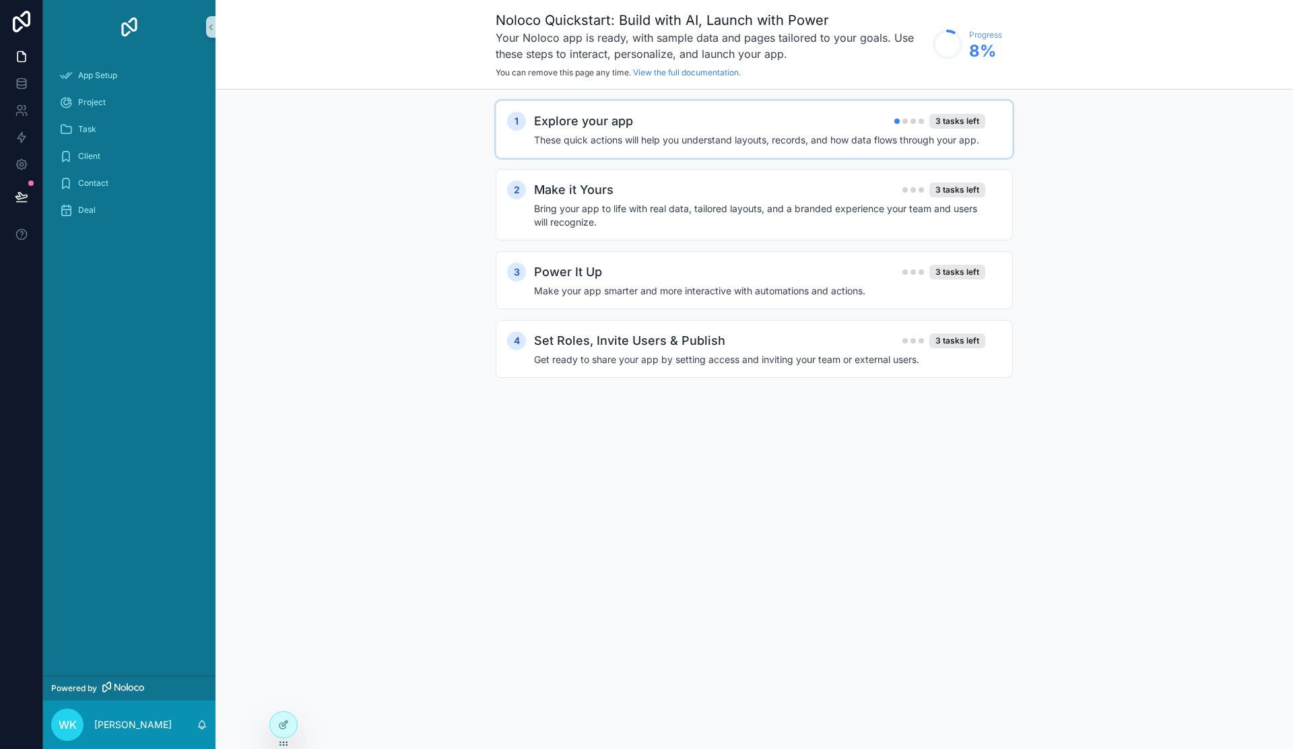
click at [705, 130] on div "Explore your app 3 tasks left" at bounding box center [759, 121] width 451 height 19
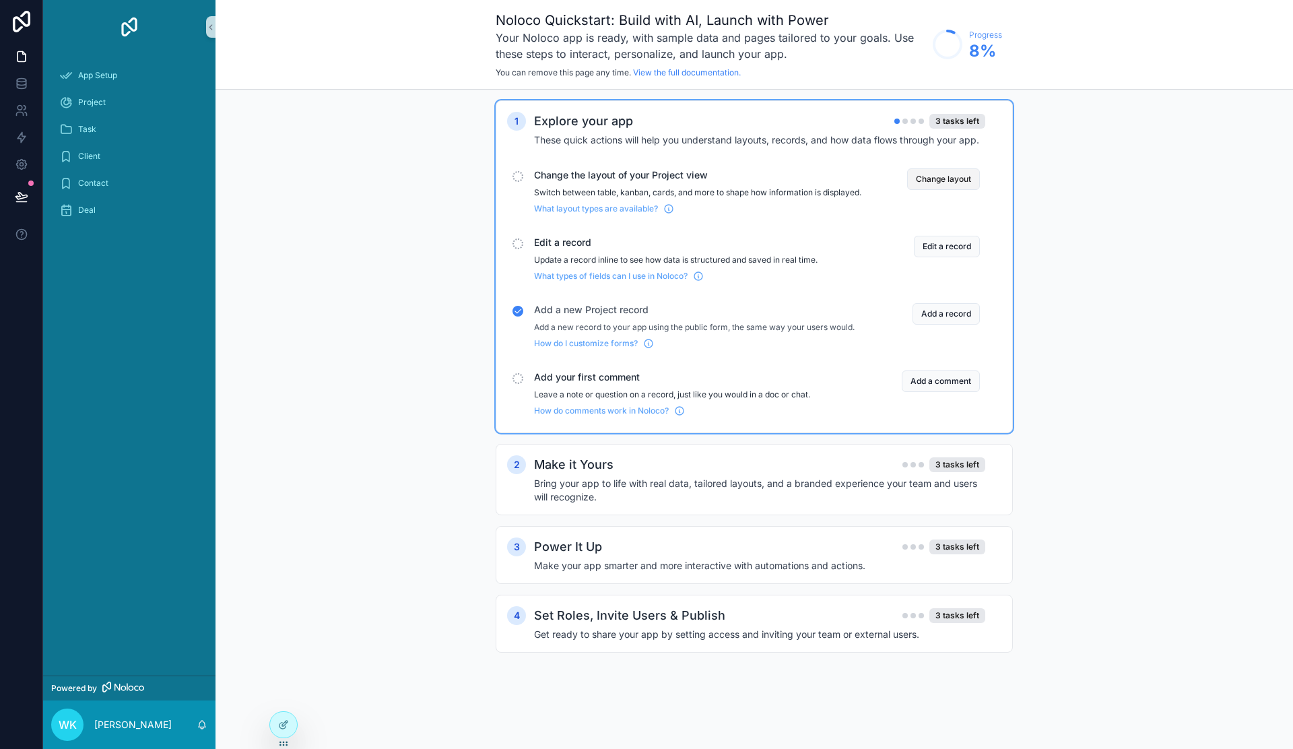
click at [956, 179] on button "Change layout" at bounding box center [943, 179] width 73 height 22
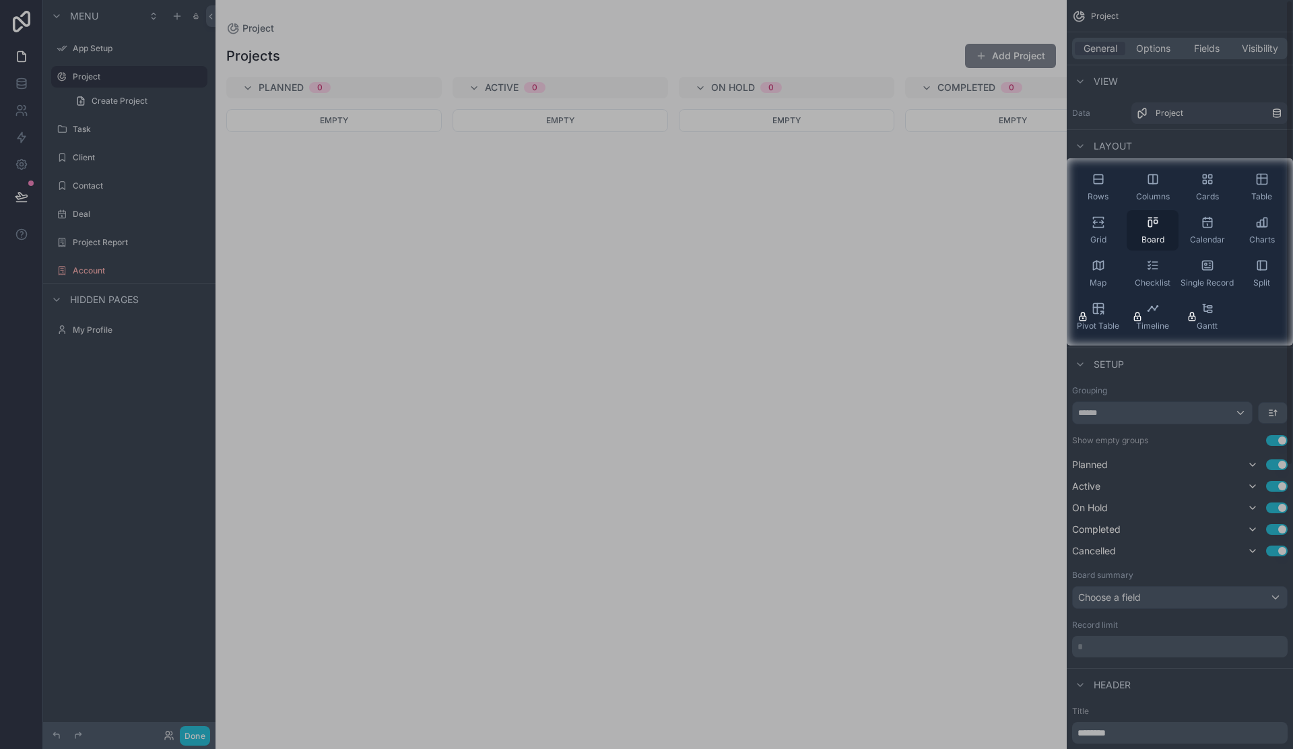
click at [1147, 238] on span "Board" at bounding box center [1153, 239] width 23 height 11
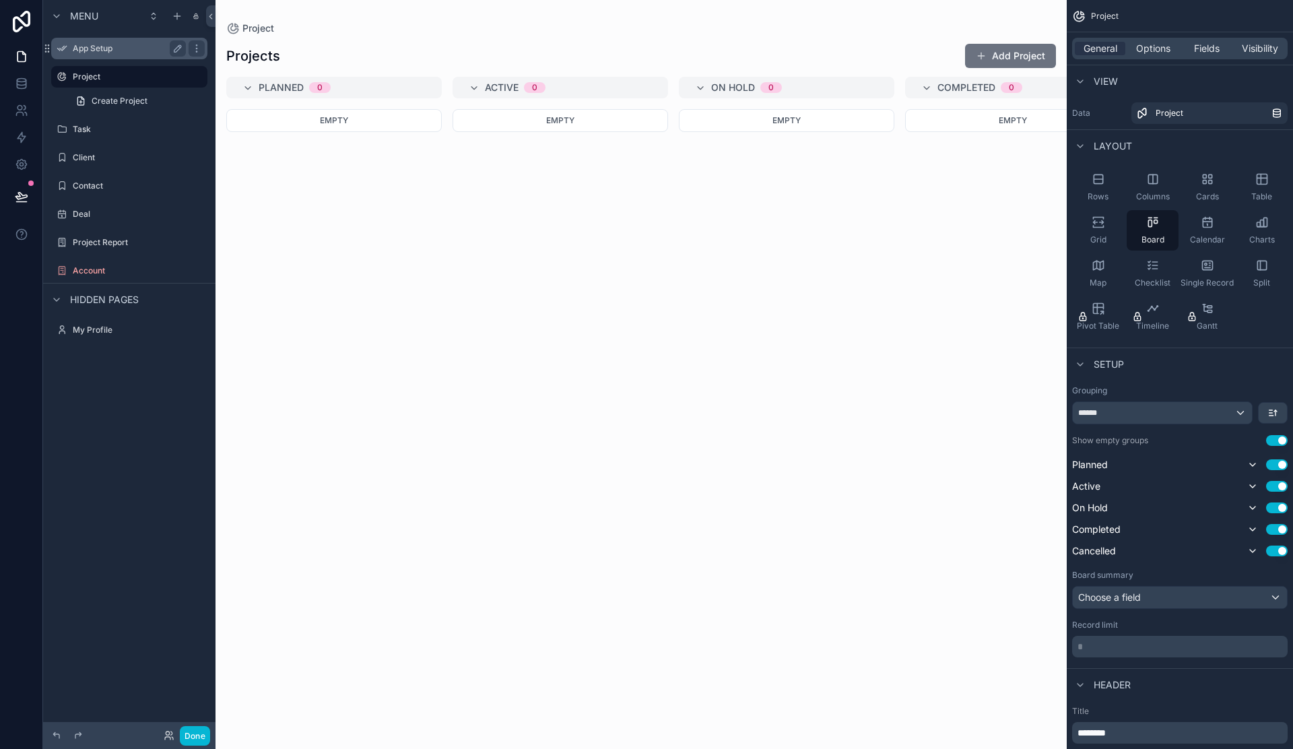
click at [89, 52] on label "App Setup" at bounding box center [127, 48] width 108 height 11
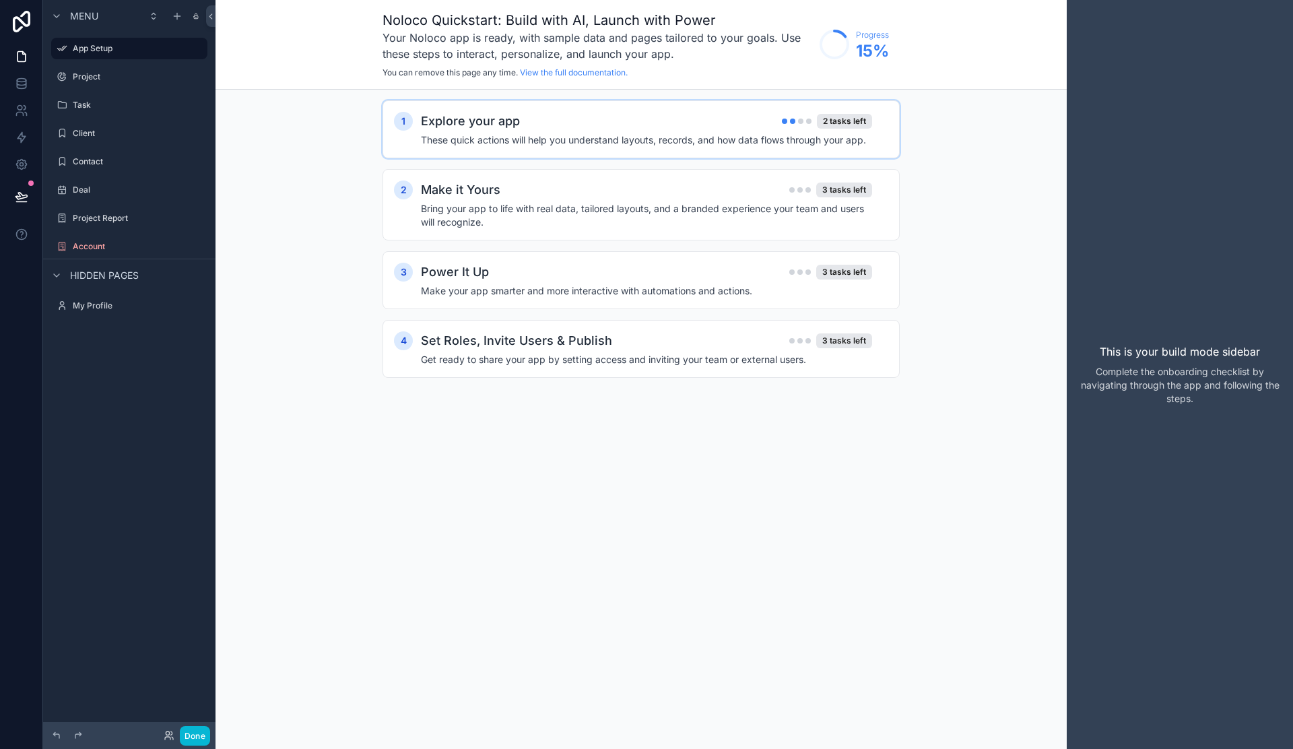
click at [710, 151] on div "1 Explore your app 2 tasks left These quick actions will help you understand la…" at bounding box center [641, 129] width 517 height 58
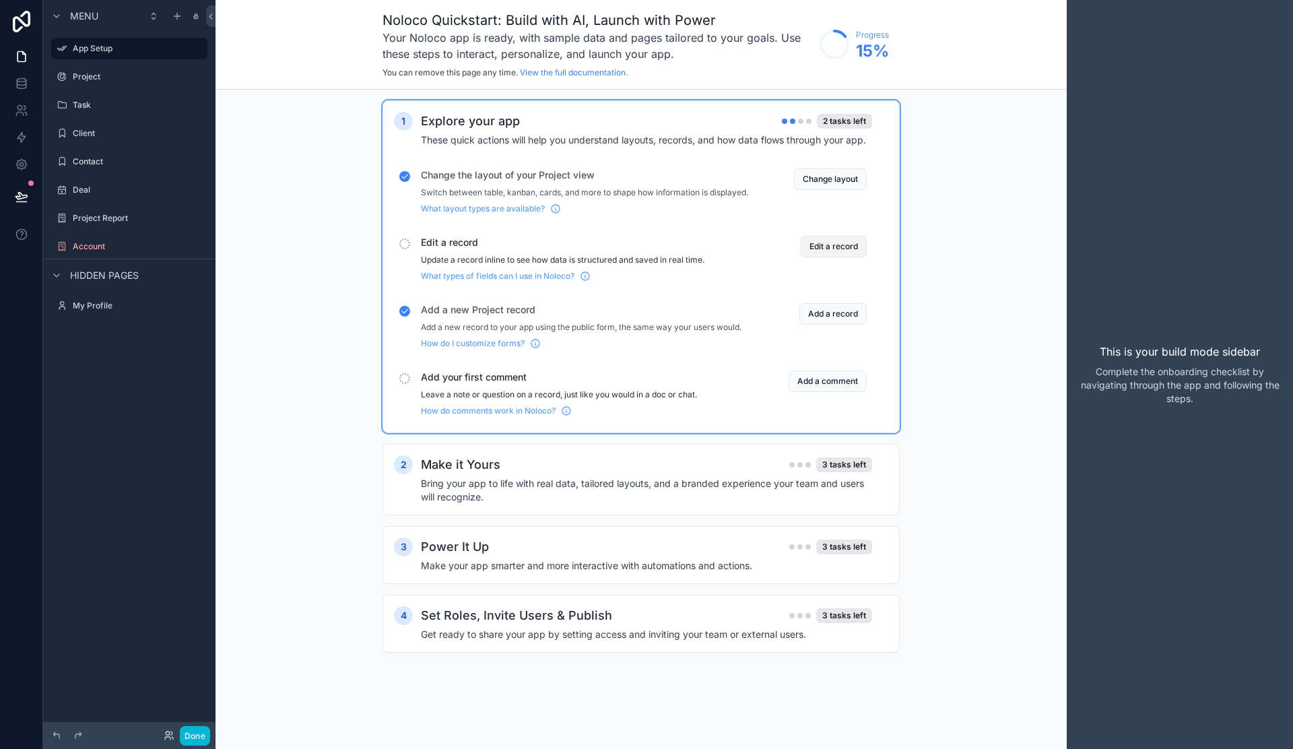
click at [835, 257] on button "Edit a record" at bounding box center [834, 247] width 66 height 22
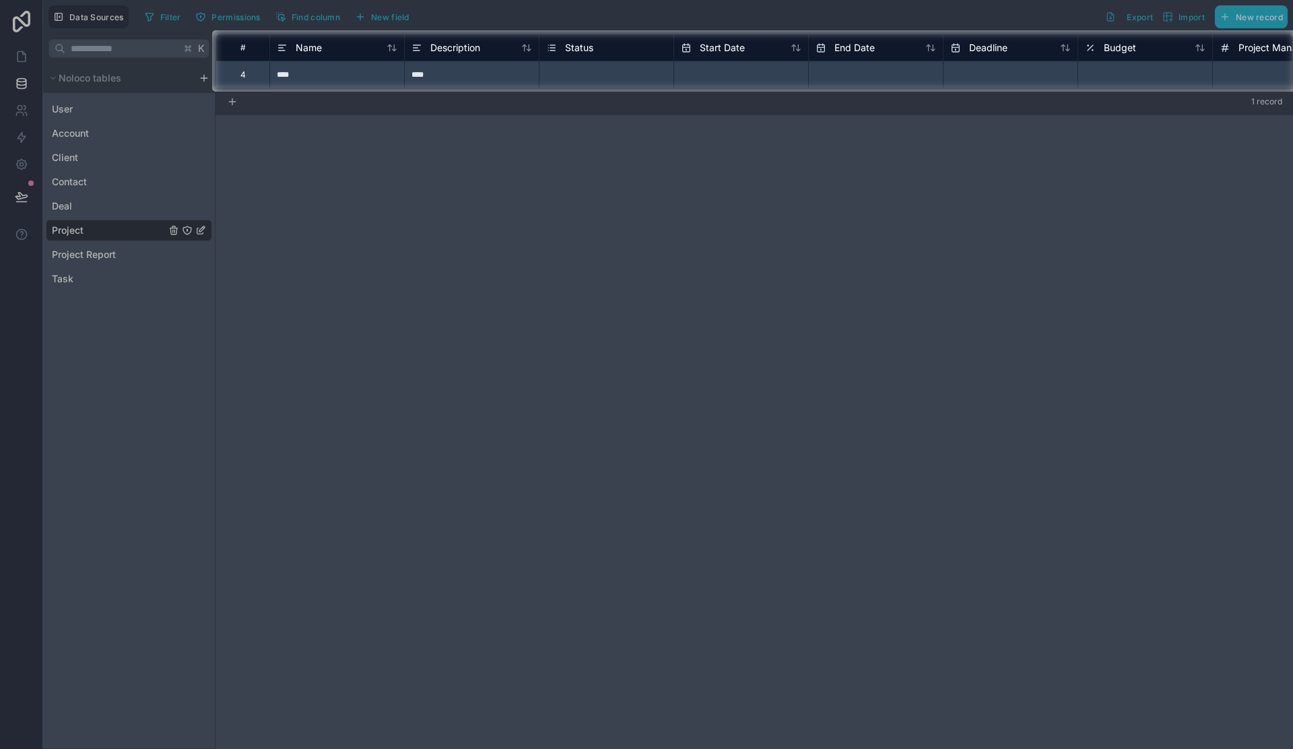
click at [758, 72] on input "text" at bounding box center [741, 75] width 134 height 22
select select "****"
select select "*"
click at [307, 75] on div "****" at bounding box center [336, 74] width 135 height 27
click at [291, 73] on div "****" at bounding box center [336, 74] width 135 height 27
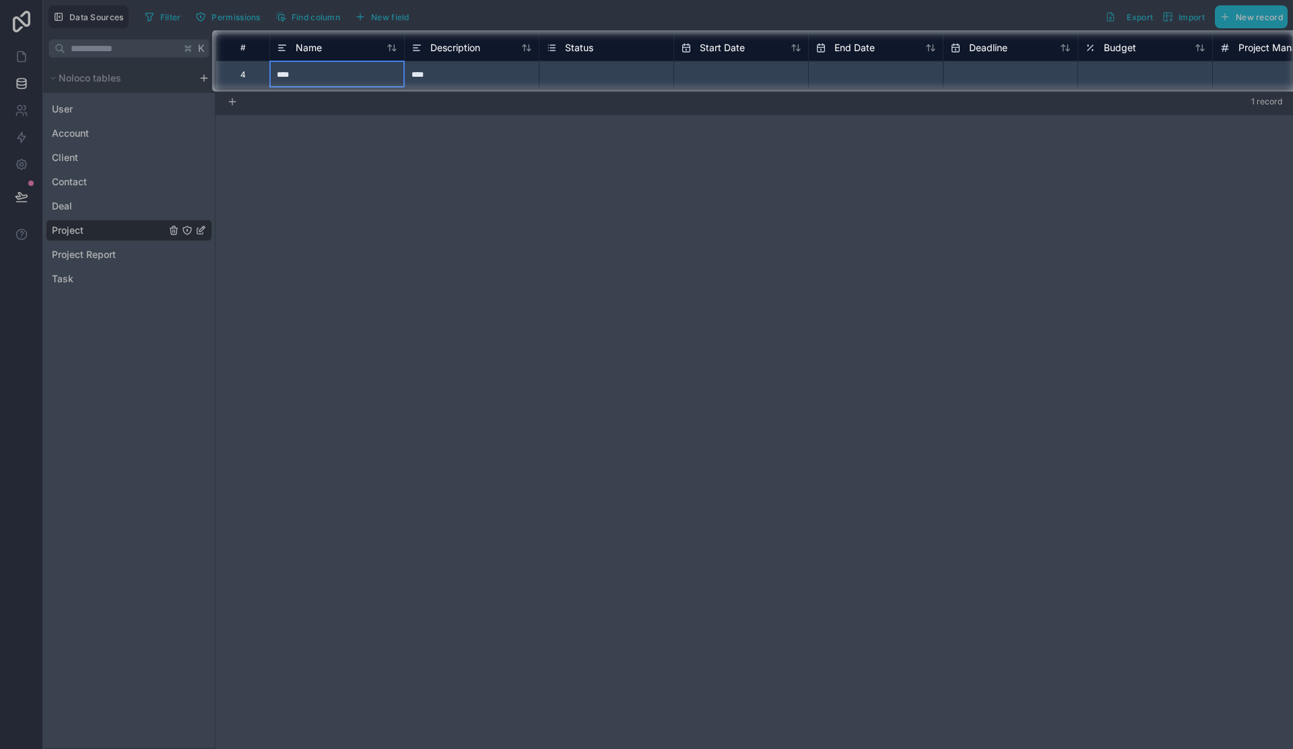
click at [760, 79] on input "text" at bounding box center [741, 75] width 134 height 22
select select "****"
select select "*"
click at [773, 197] on div at bounding box center [646, 420] width 1293 height 657
click at [780, 222] on div at bounding box center [646, 420] width 1293 height 657
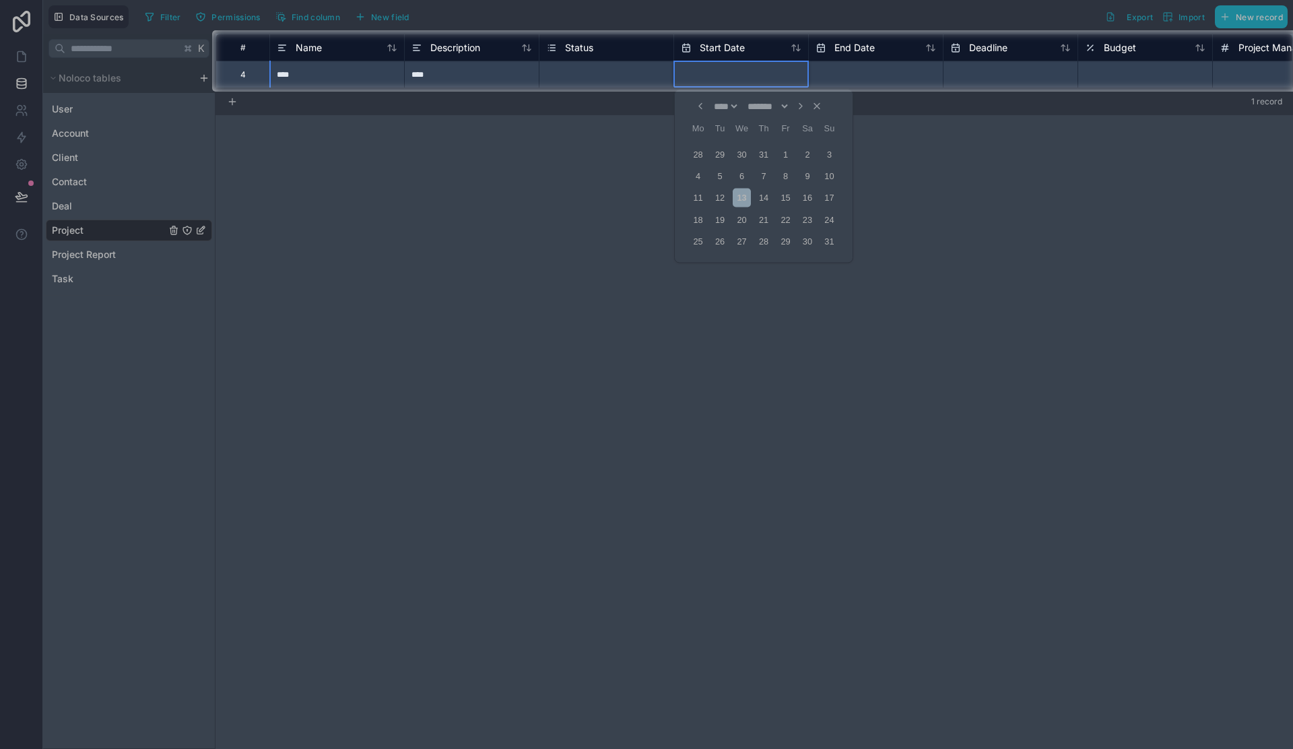
click at [786, 238] on div at bounding box center [646, 420] width 1293 height 657
click at [897, 210] on div at bounding box center [646, 420] width 1293 height 657
click at [720, 45] on span "Start Date" at bounding box center [722, 47] width 45 height 13
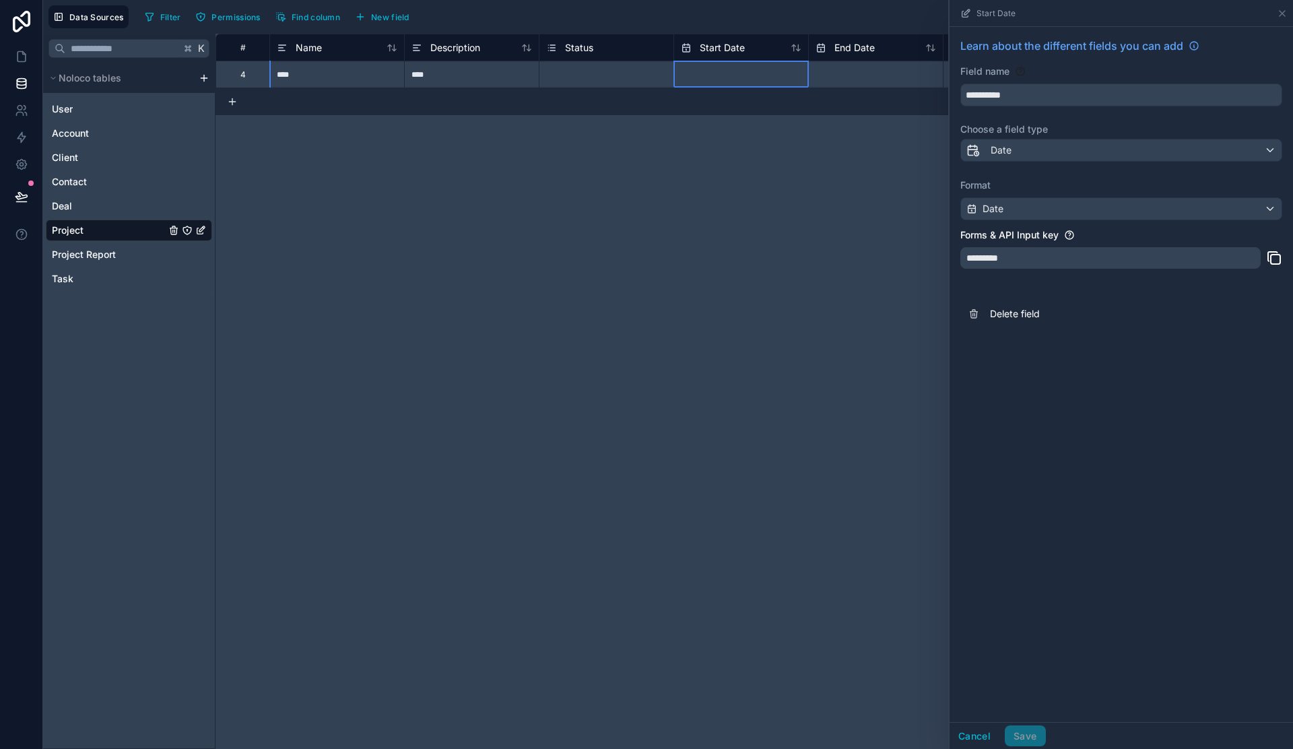
select select "****"
select select "*"
click at [721, 79] on input "text" at bounding box center [741, 75] width 134 height 22
click at [721, 43] on span "Start Date" at bounding box center [722, 47] width 45 height 13
click at [1021, 93] on input "**********" at bounding box center [1121, 95] width 321 height 22
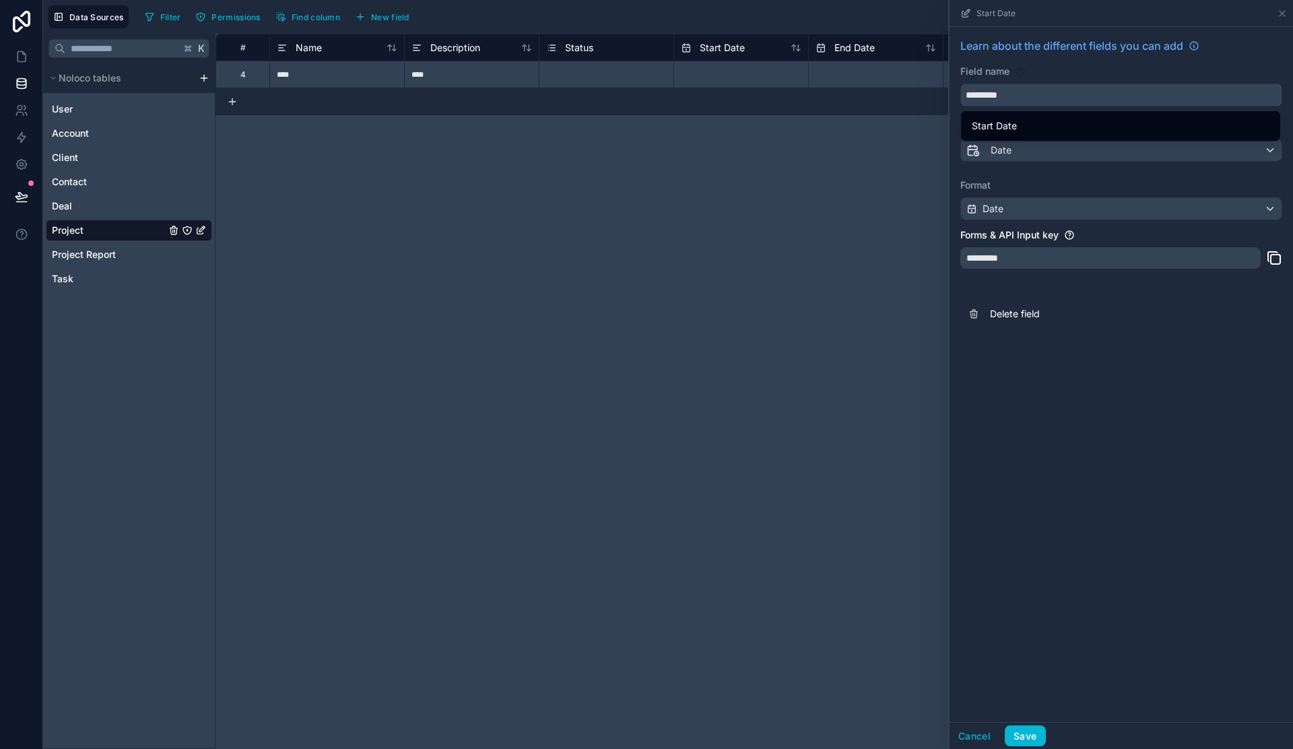
type input "*********"
click at [1025, 738] on button "Save" at bounding box center [1025, 737] width 40 height 22
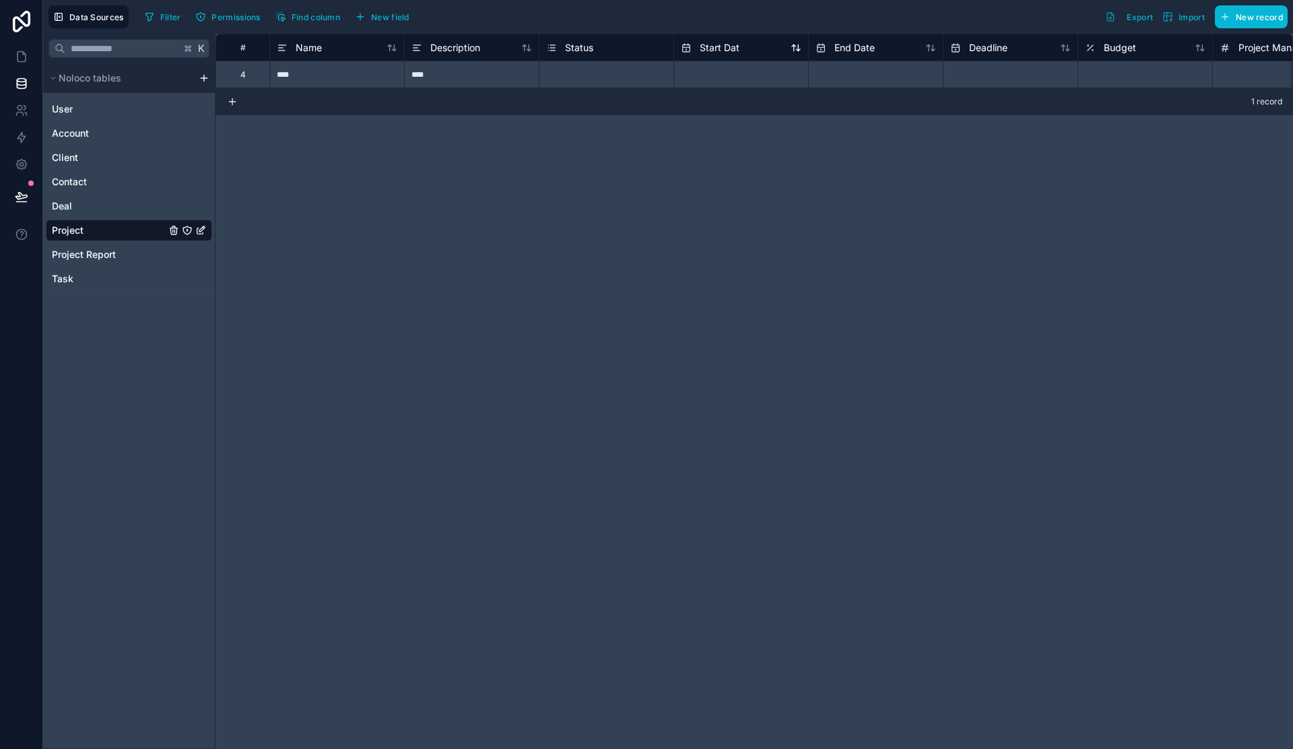
click at [745, 51] on div "Start Dat" at bounding box center [741, 48] width 121 height 16
click at [707, 41] on span "Start Dat" at bounding box center [720, 47] width 40 height 13
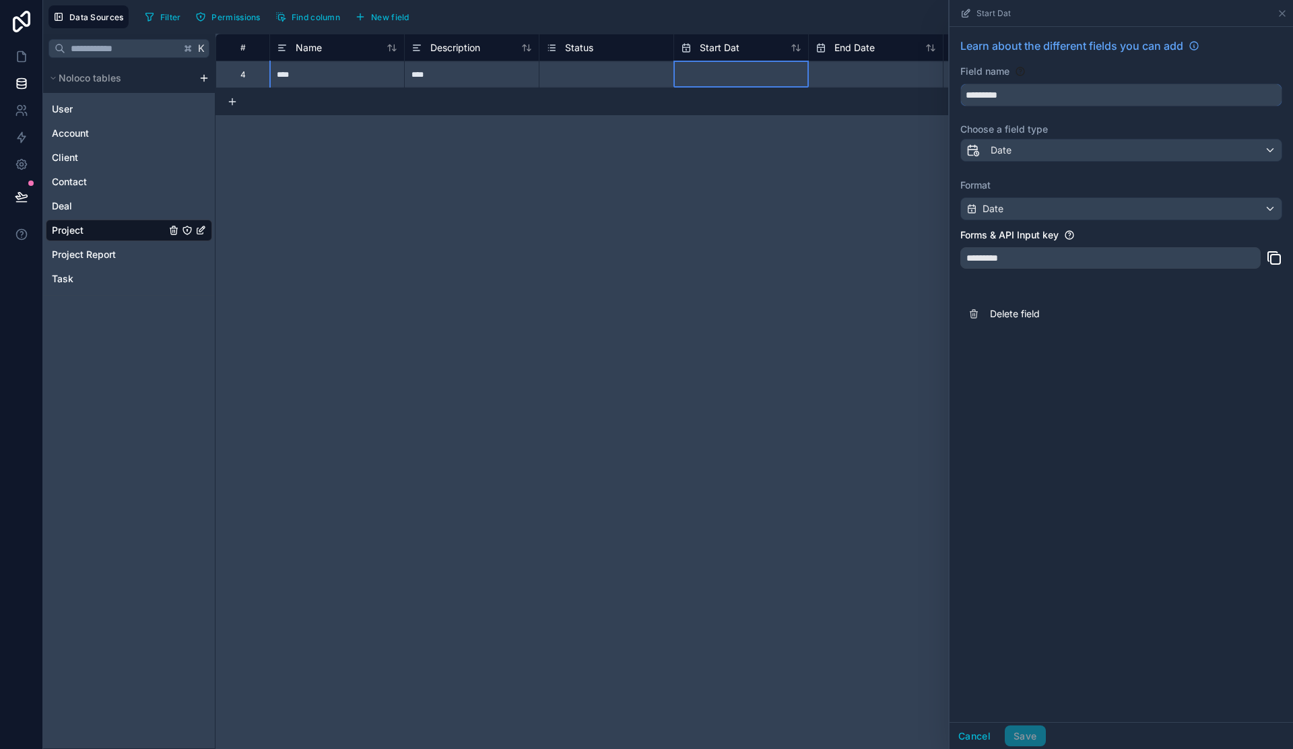
click at [1020, 104] on input "*********" at bounding box center [1121, 95] width 321 height 22
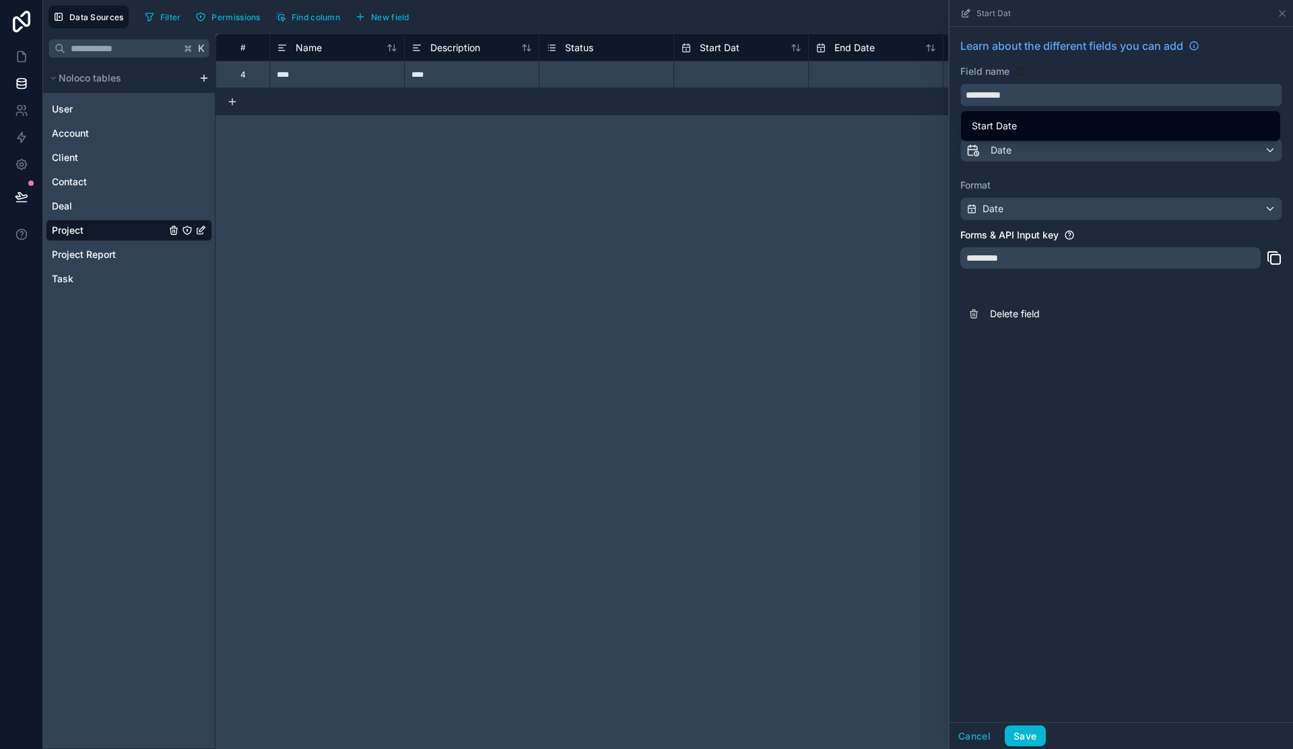
type input "**********"
click at [1017, 748] on div "Cancel Save" at bounding box center [1122, 735] width 344 height 27
click at [1022, 741] on button "Save" at bounding box center [1025, 737] width 40 height 22
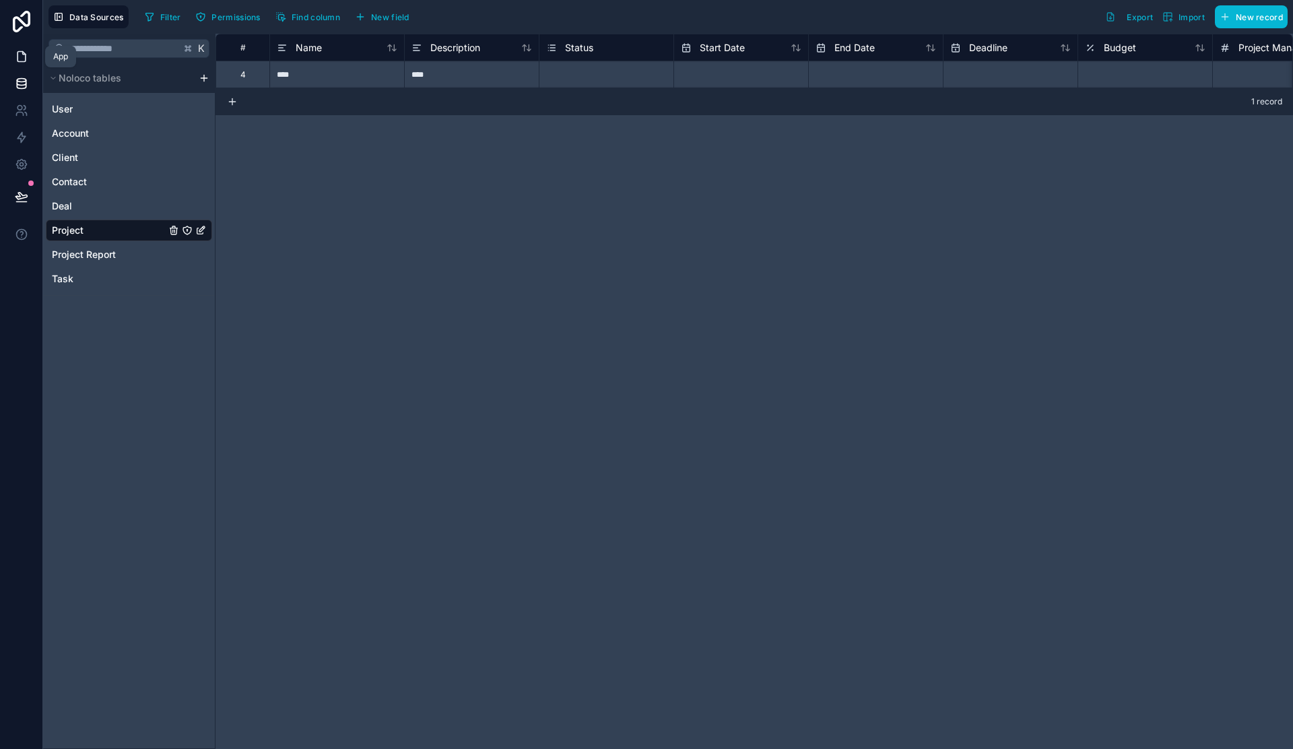
click at [17, 51] on icon at bounding box center [21, 56] width 13 height 13
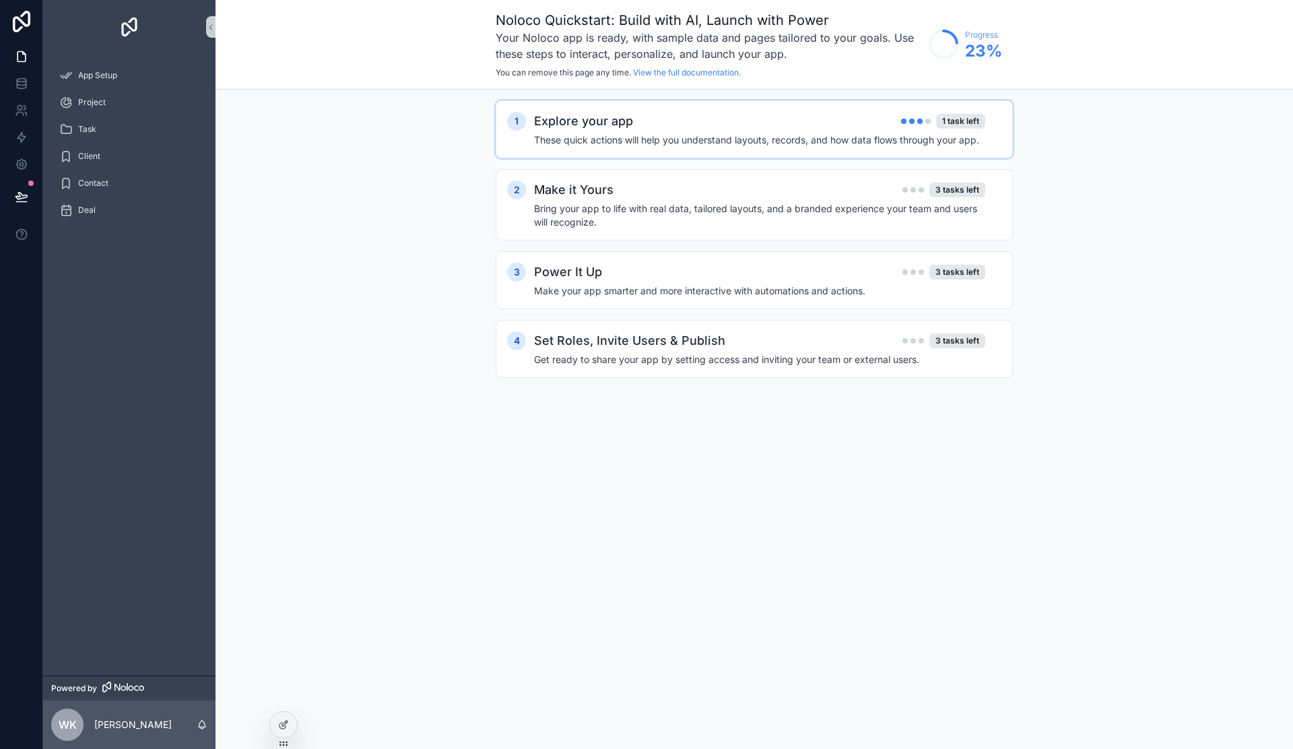
click at [685, 139] on h4 "These quick actions will help you understand layouts, records, and how data flo…" at bounding box center [759, 139] width 451 height 13
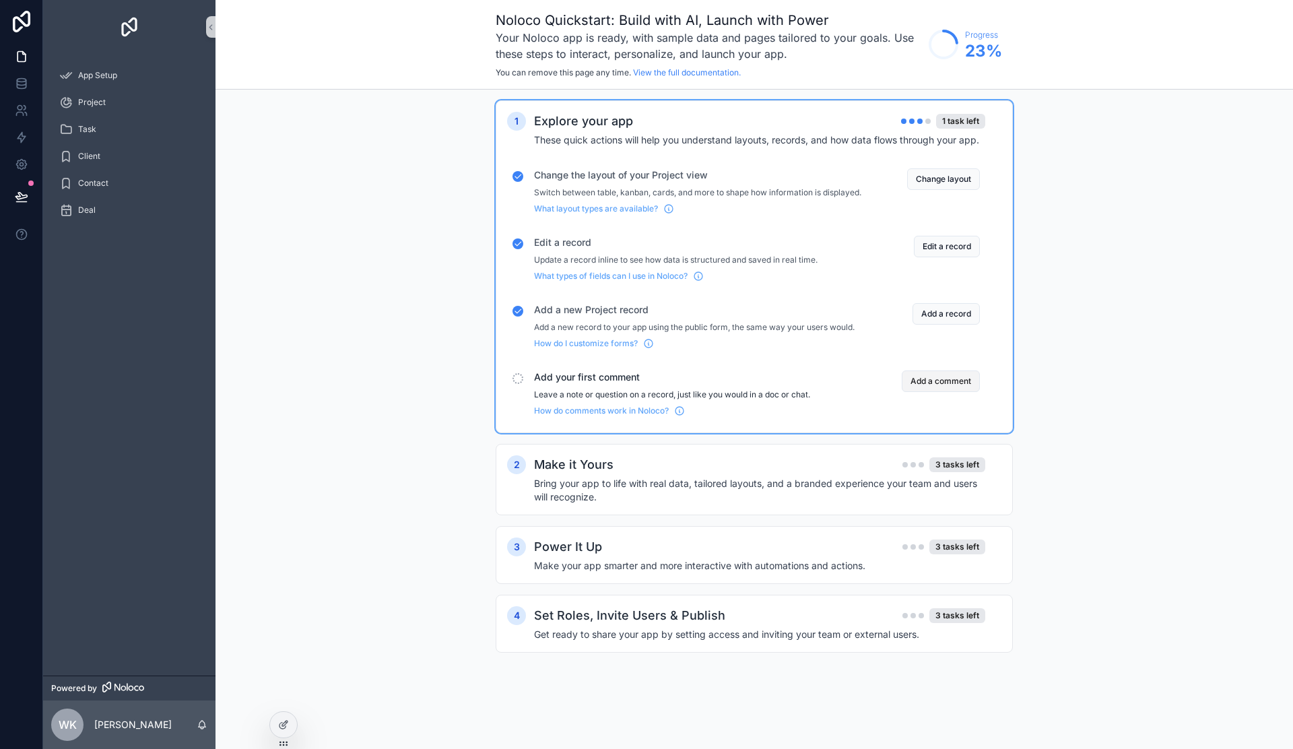
click at [950, 390] on button "Add a comment" at bounding box center [941, 382] width 78 height 22
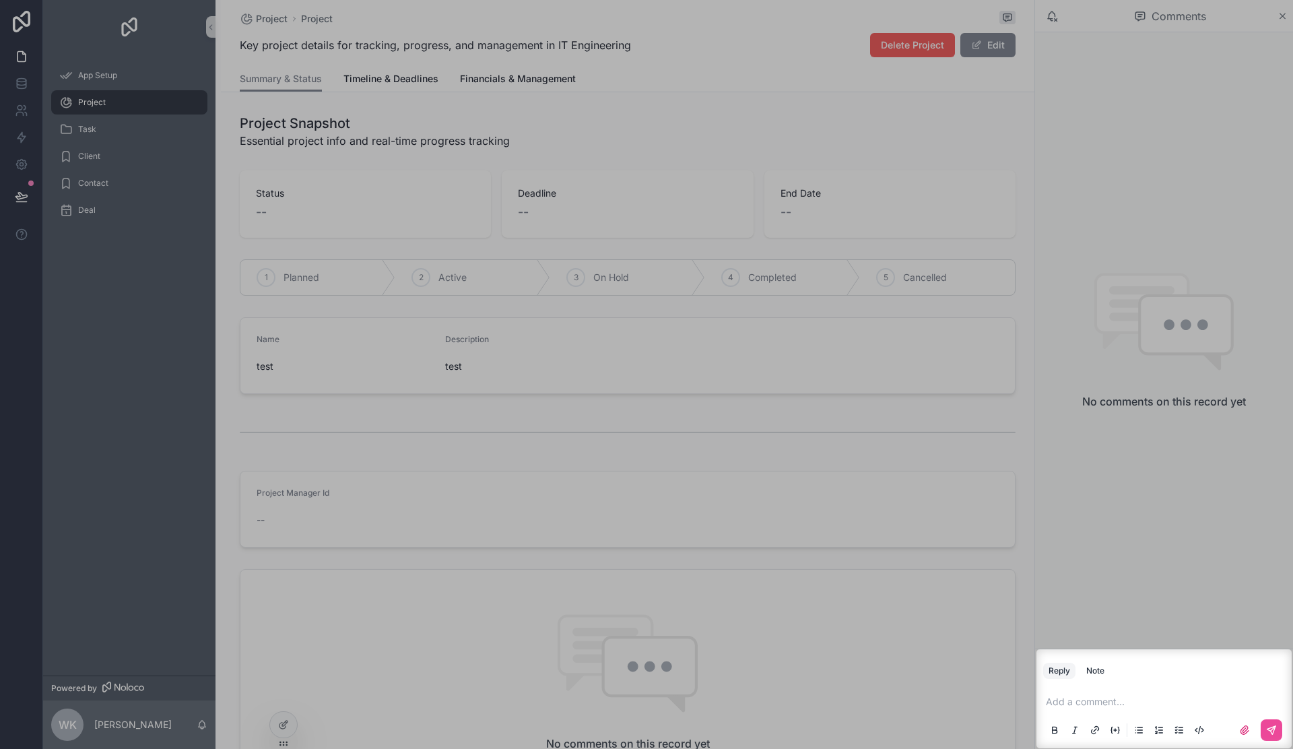
click at [1127, 709] on div "Add a comment..." at bounding box center [1164, 715] width 242 height 57
click at [1126, 702] on p "scrollable content" at bounding box center [1167, 701] width 242 height 13
click at [1280, 724] on button "scrollable content" at bounding box center [1272, 730] width 22 height 22
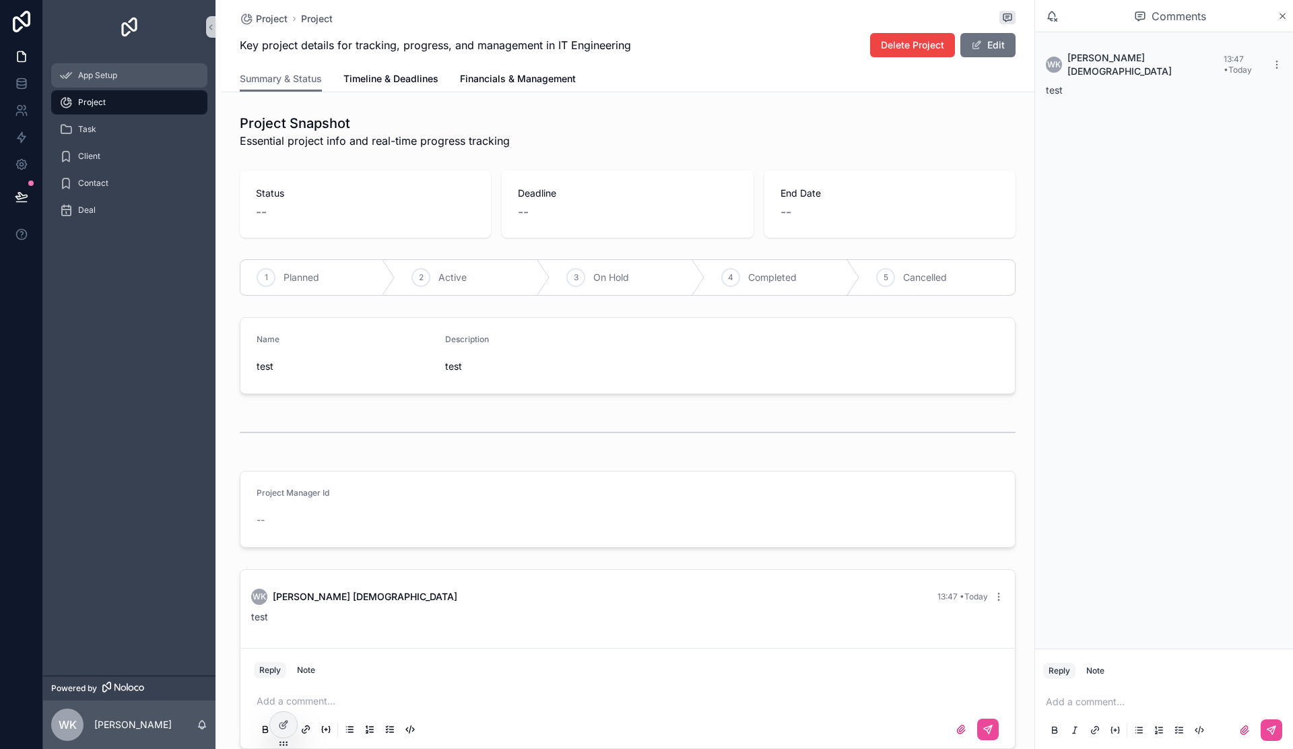
click at [127, 70] on div "App Setup" at bounding box center [129, 76] width 140 height 22
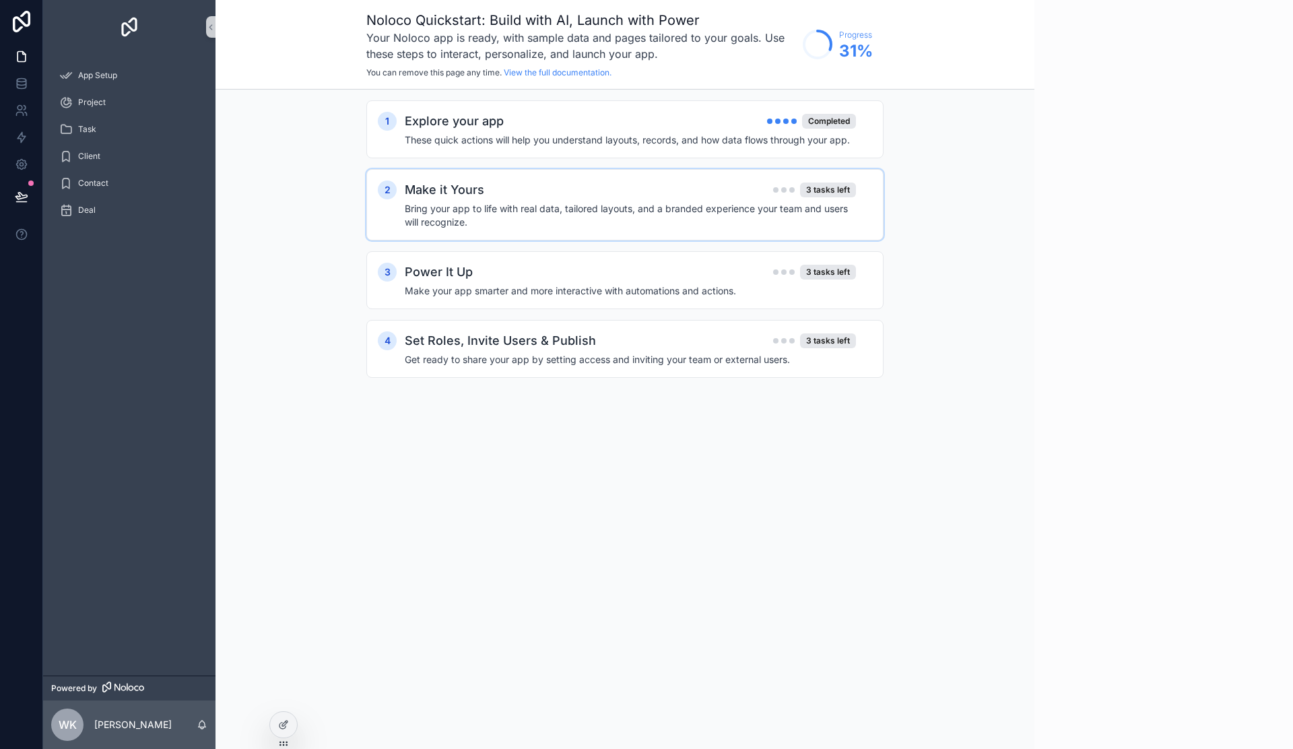
click at [636, 208] on h4 "Bring your app to life with real data, tailored layouts, and a branded experien…" at bounding box center [630, 215] width 451 height 27
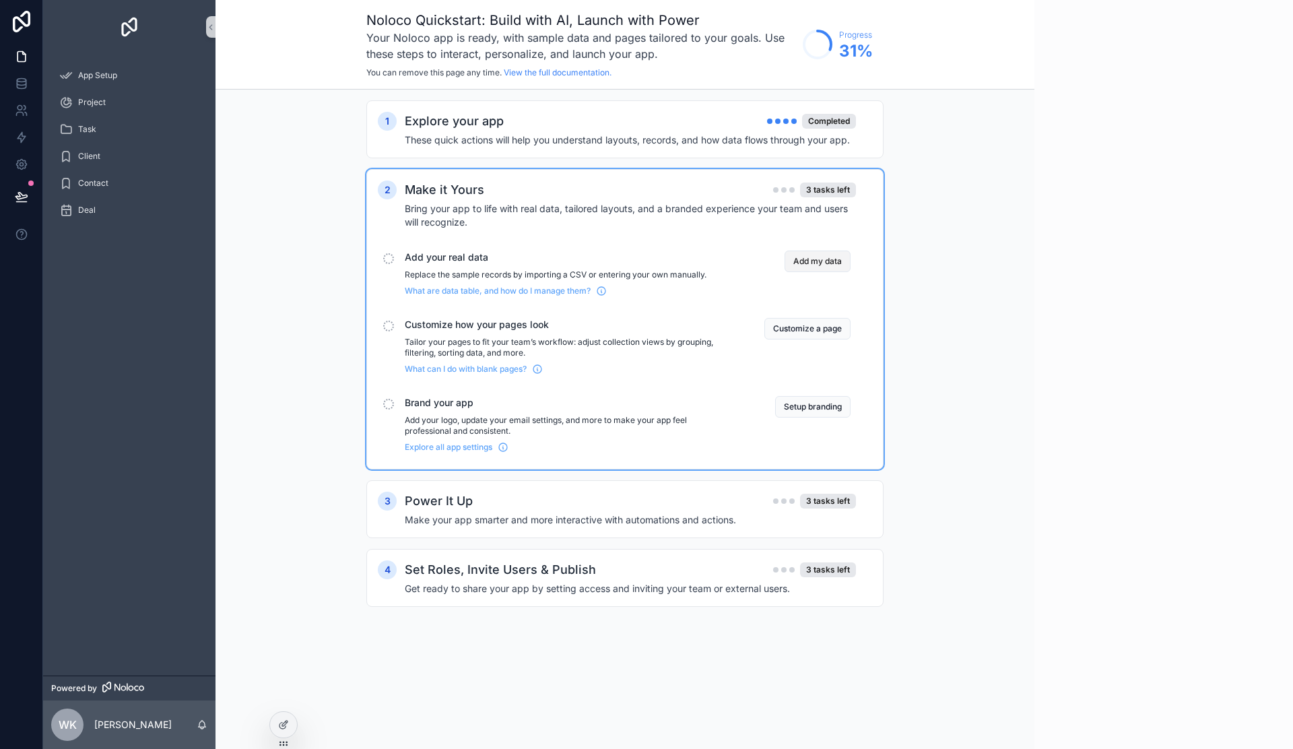
click at [833, 263] on button "Add my data" at bounding box center [818, 262] width 66 height 22
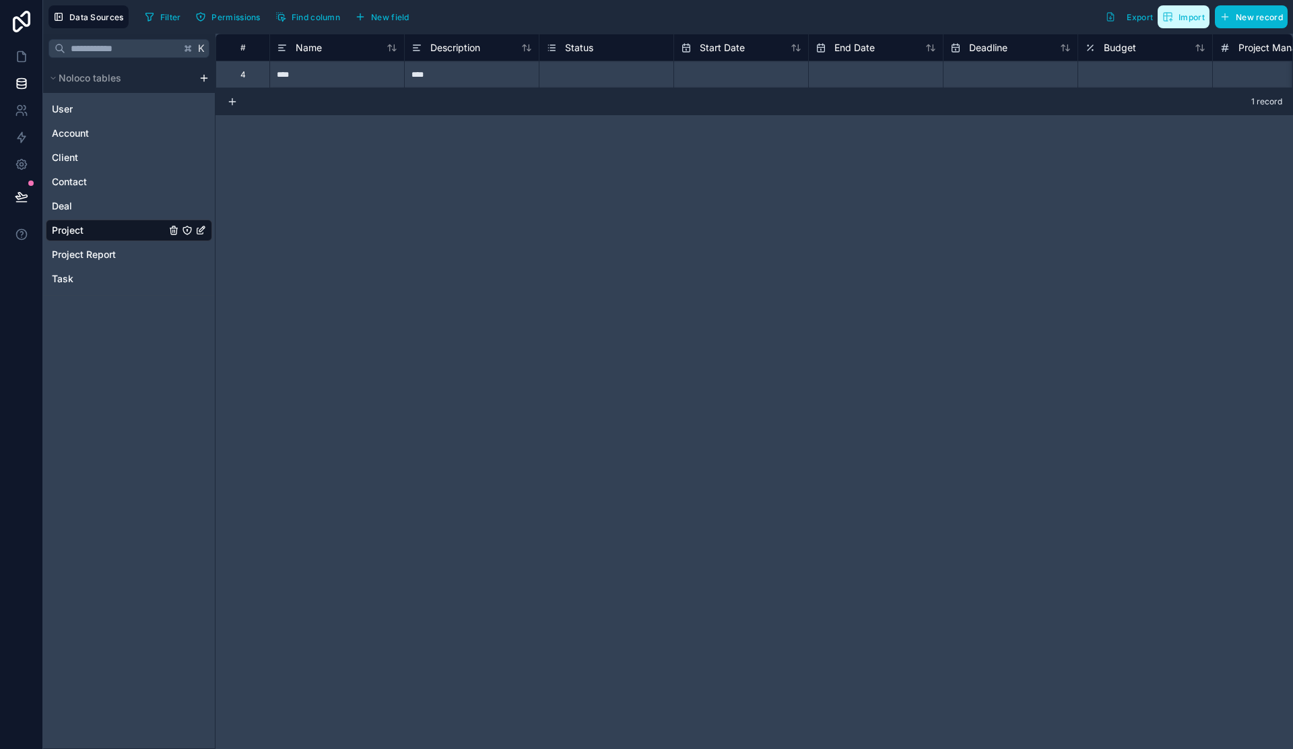
click at [1174, 20] on span "Import" at bounding box center [1184, 16] width 42 height 11
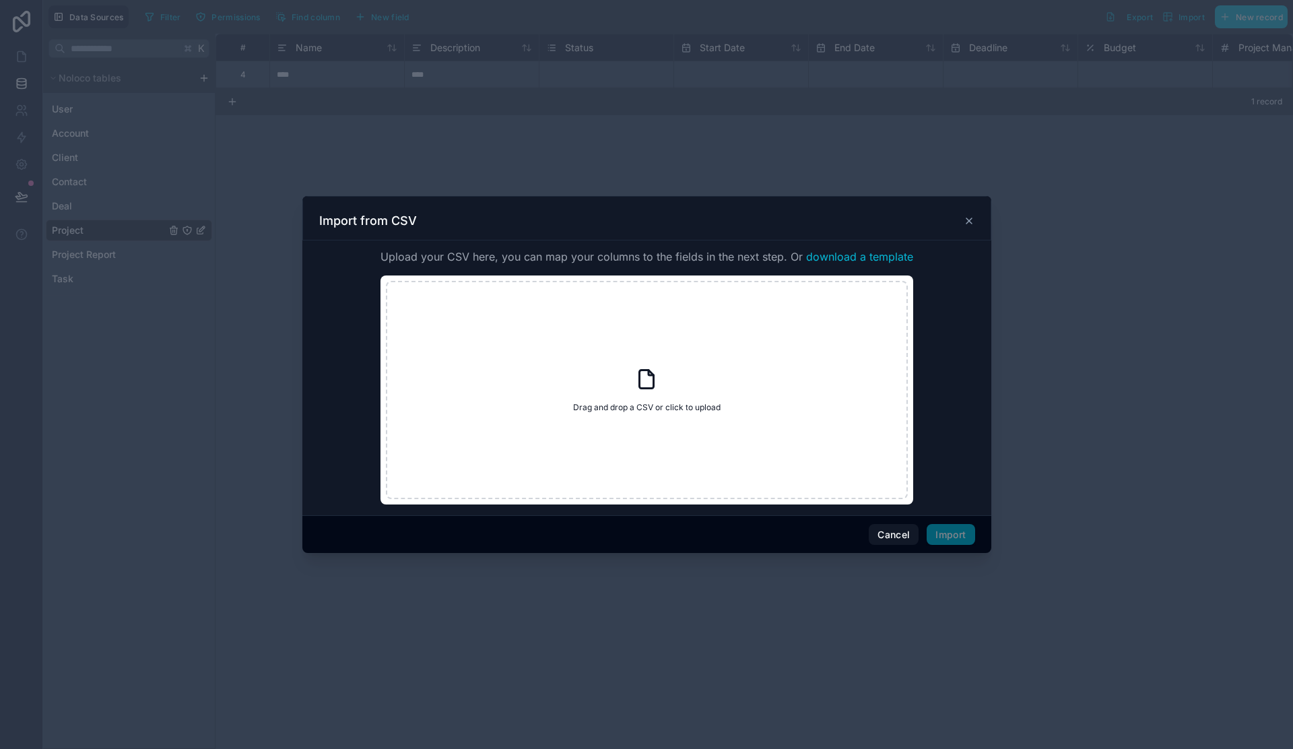
click at [971, 216] on icon at bounding box center [969, 221] width 11 height 11
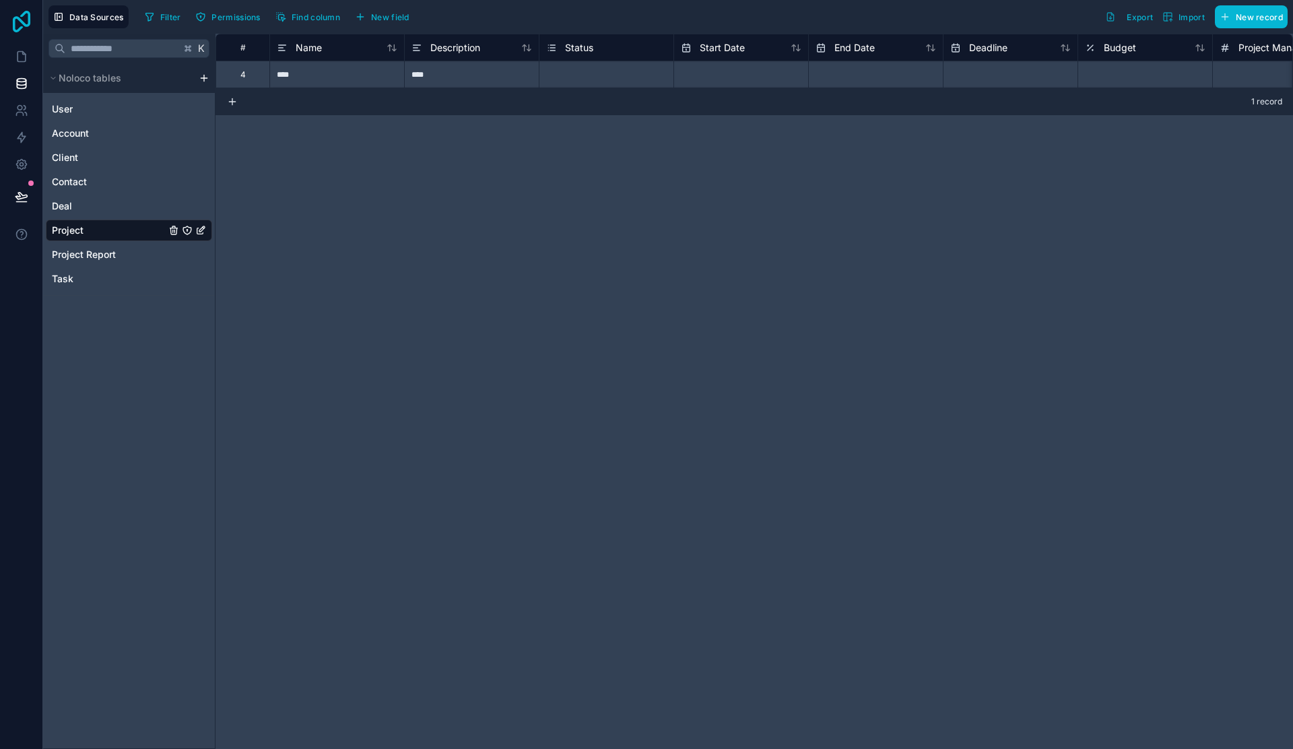
click at [23, 32] on icon at bounding box center [21, 22] width 27 height 22
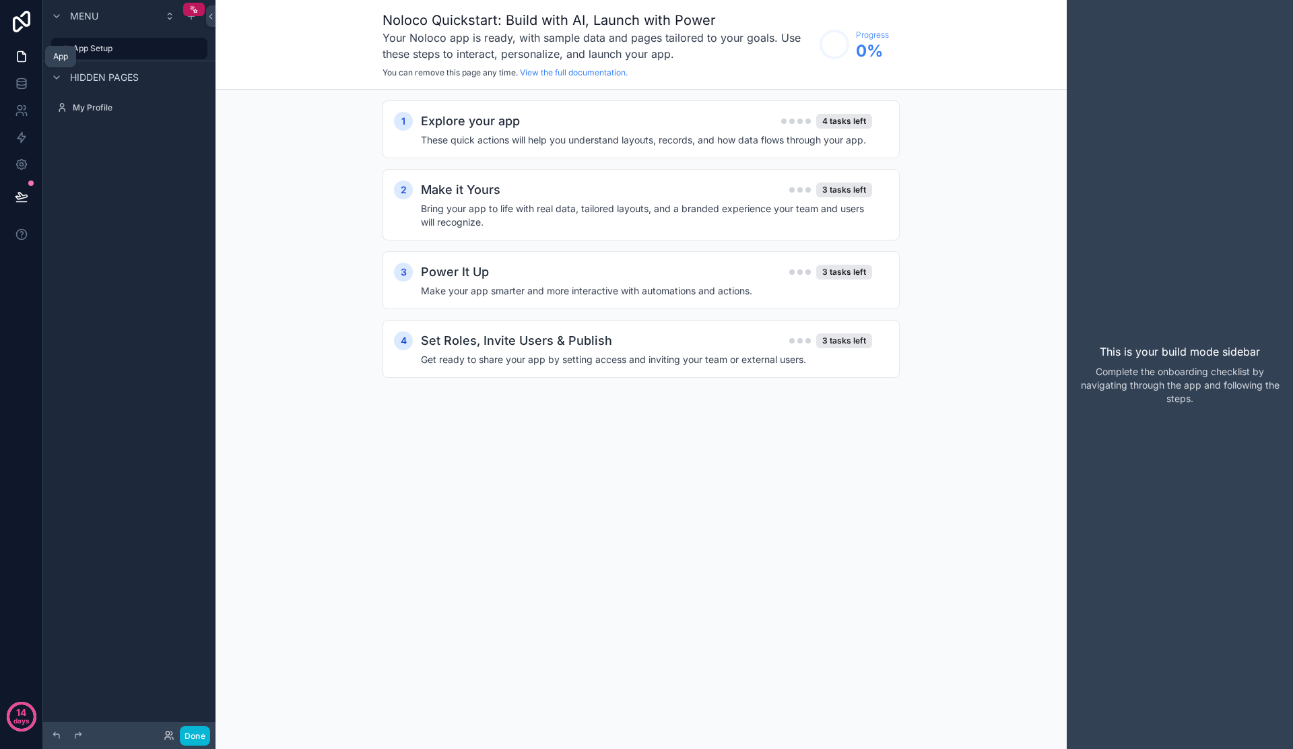
click at [20, 51] on icon at bounding box center [21, 56] width 13 height 13
click at [22, 9] on link at bounding box center [21, 21] width 43 height 43
